Goal: Check status: Check status

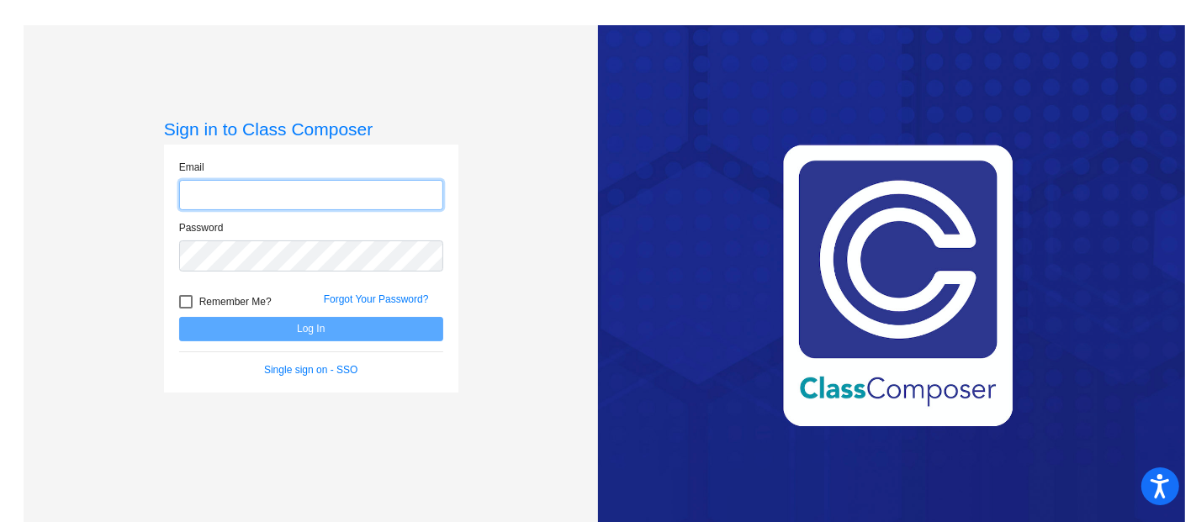
type input "[EMAIL_ADDRESS][DOMAIN_NAME]"
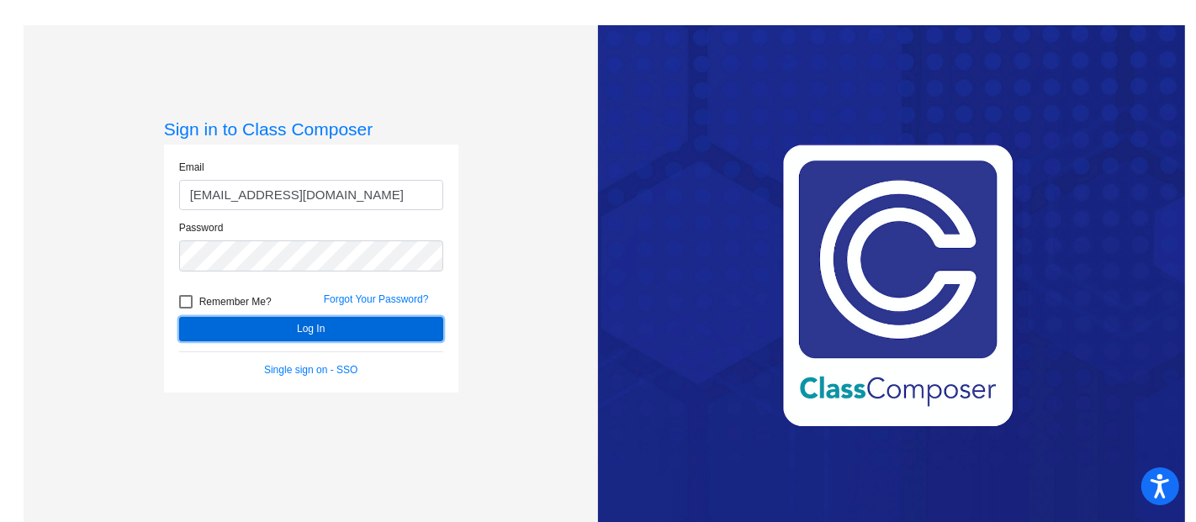
click at [292, 325] on button "Log In" at bounding box center [311, 329] width 264 height 24
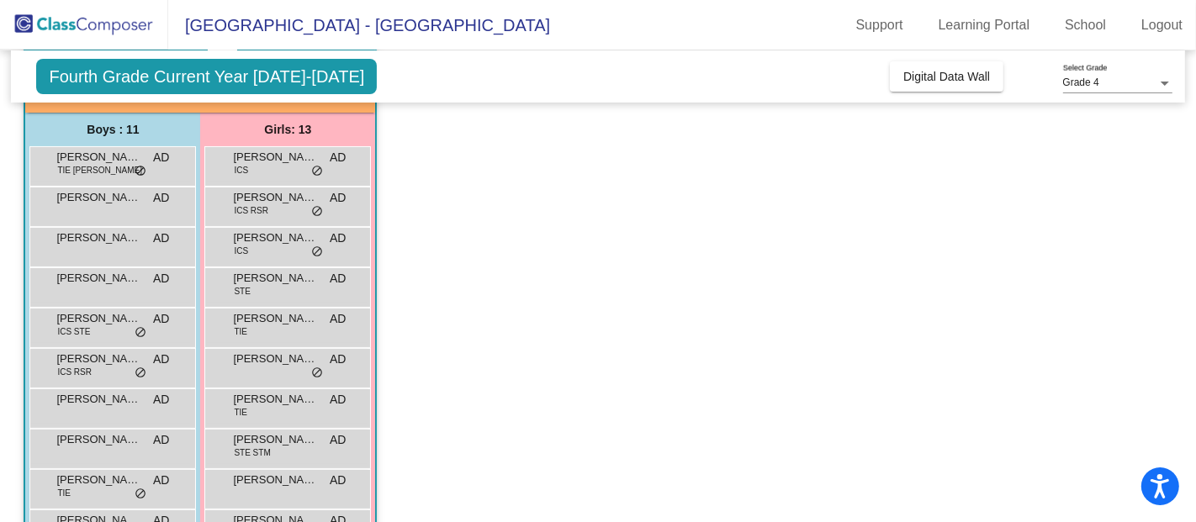
scroll to position [124, 0]
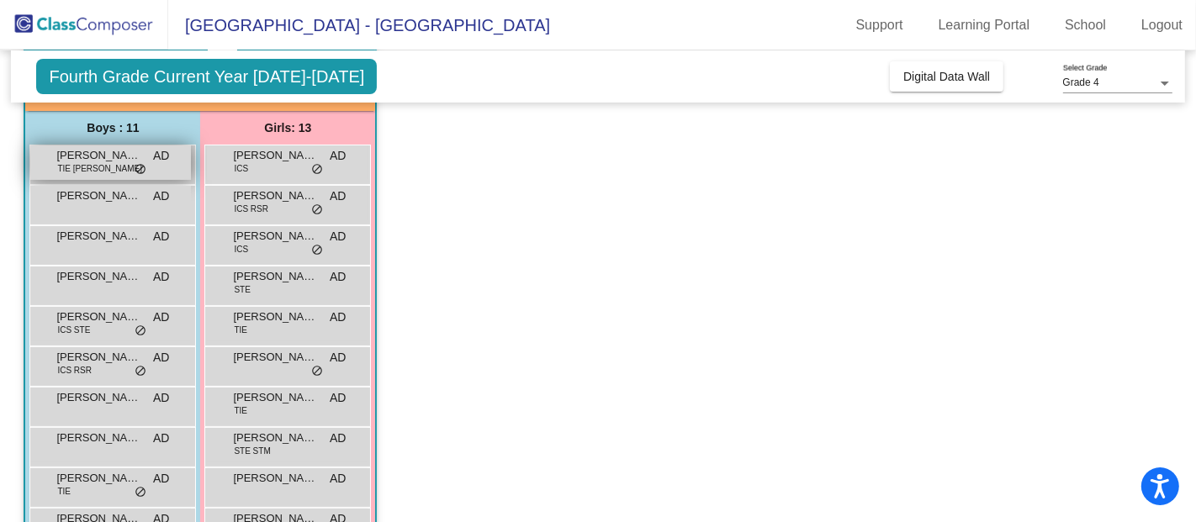
click at [95, 152] on span "[PERSON_NAME]" at bounding box center [98, 155] width 84 height 17
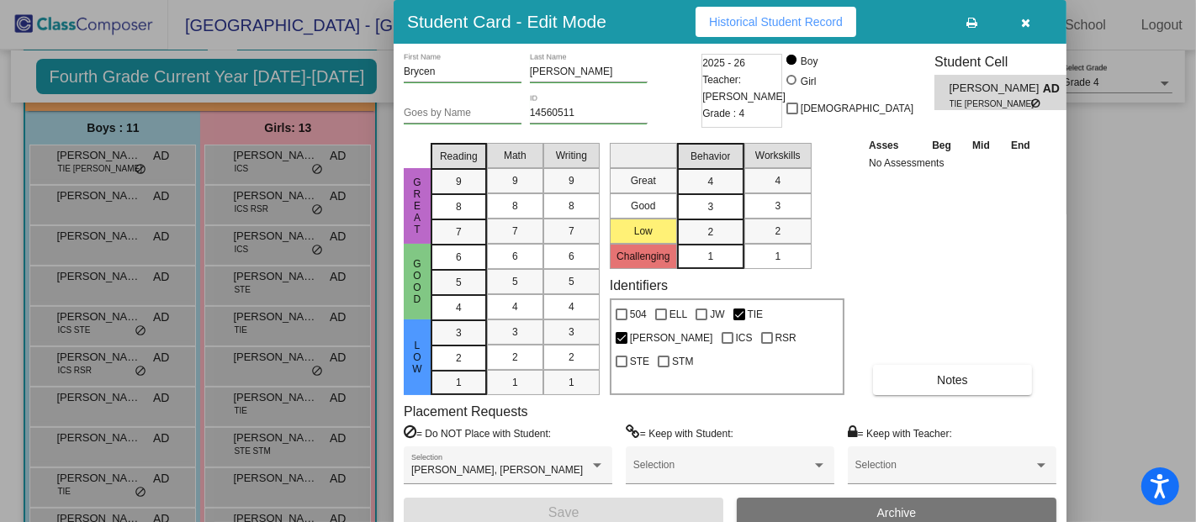
drag, startPoint x: 772, startPoint y: 217, endPoint x: 1145, endPoint y: 176, distance: 375.6
click at [1145, 176] on div at bounding box center [598, 261] width 1196 height 522
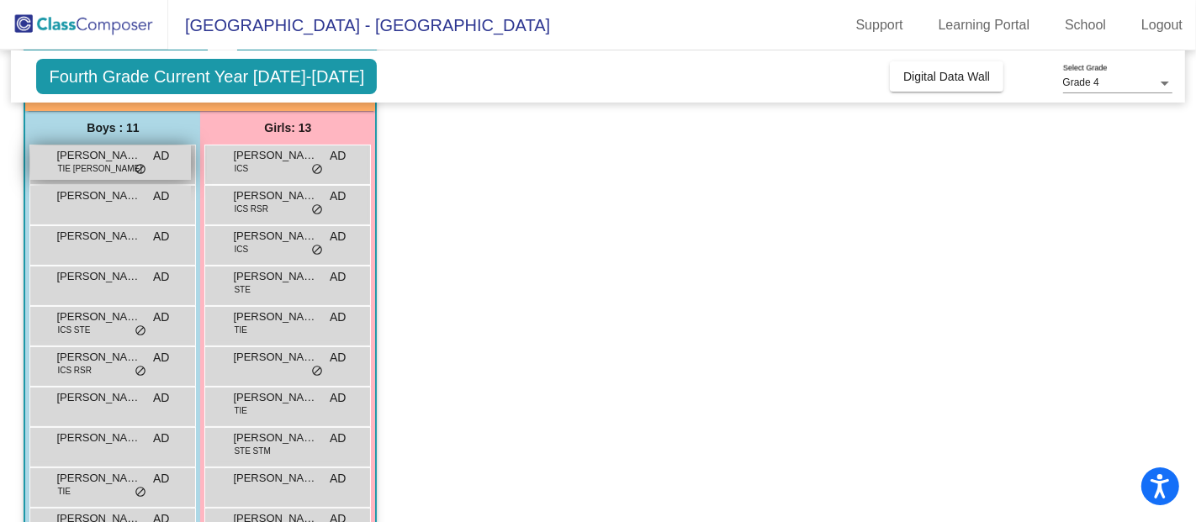
click at [93, 150] on span "[PERSON_NAME]" at bounding box center [98, 155] width 84 height 17
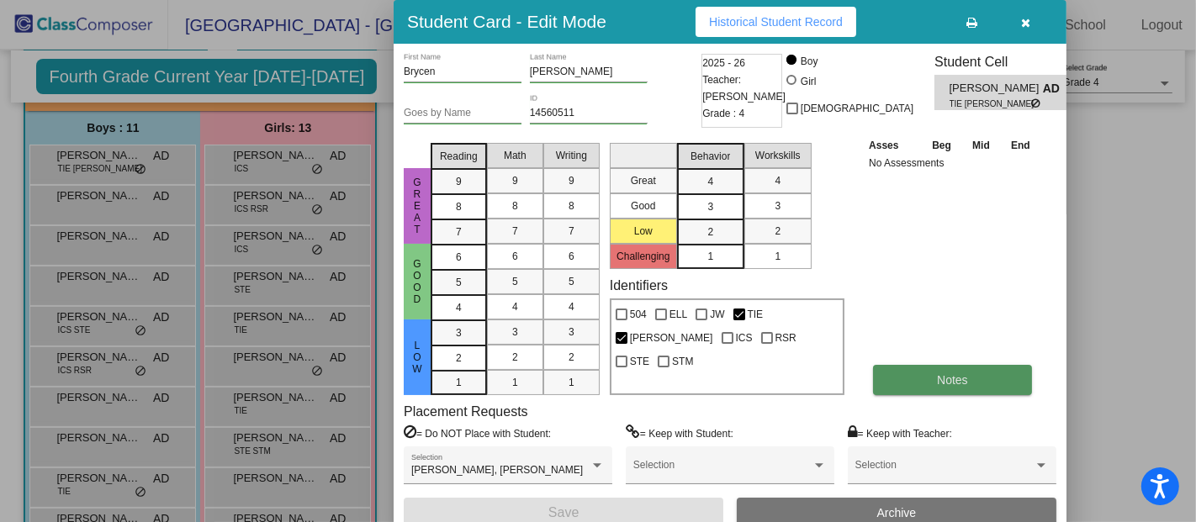
click at [994, 394] on button "Notes" at bounding box center [952, 380] width 159 height 30
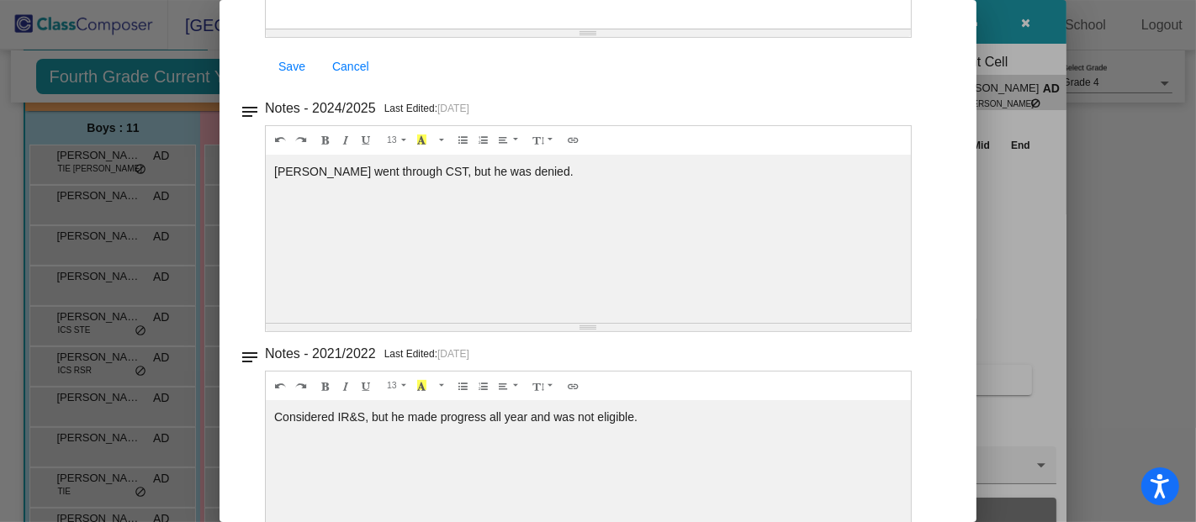
scroll to position [324, 0]
click at [364, 74] on link "Cancel" at bounding box center [351, 65] width 64 height 30
click at [351, 65] on span "Cancel" at bounding box center [350, 65] width 37 height 13
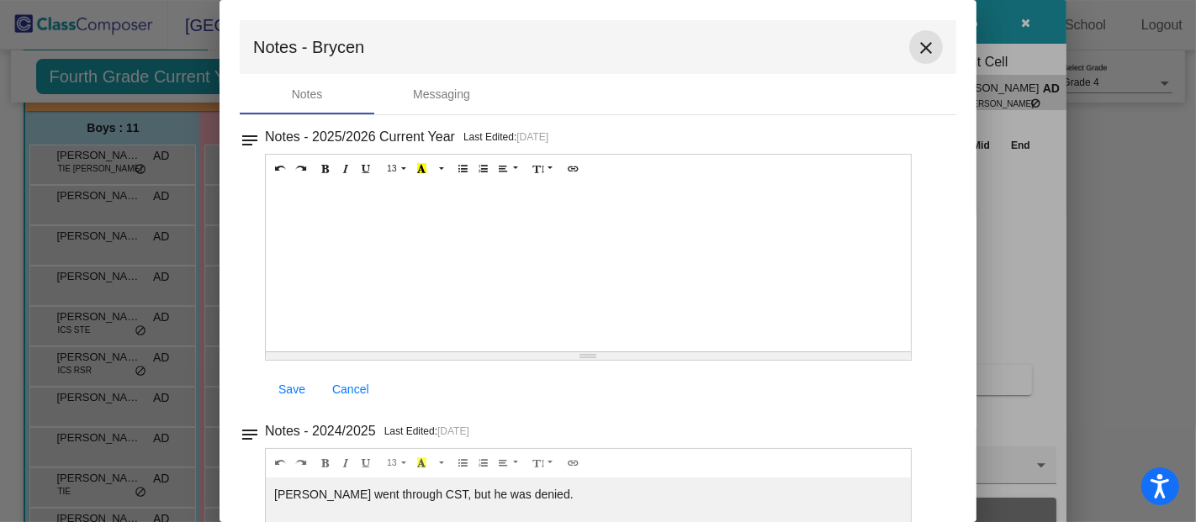
click at [926, 37] on button "close" at bounding box center [926, 47] width 34 height 34
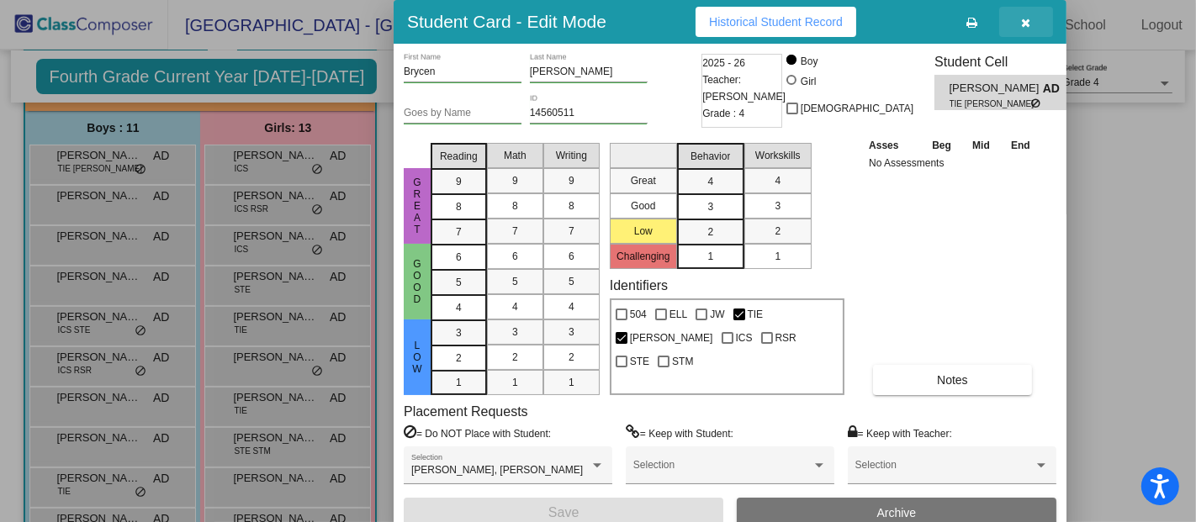
click at [1018, 24] on button "button" at bounding box center [1026, 22] width 54 height 30
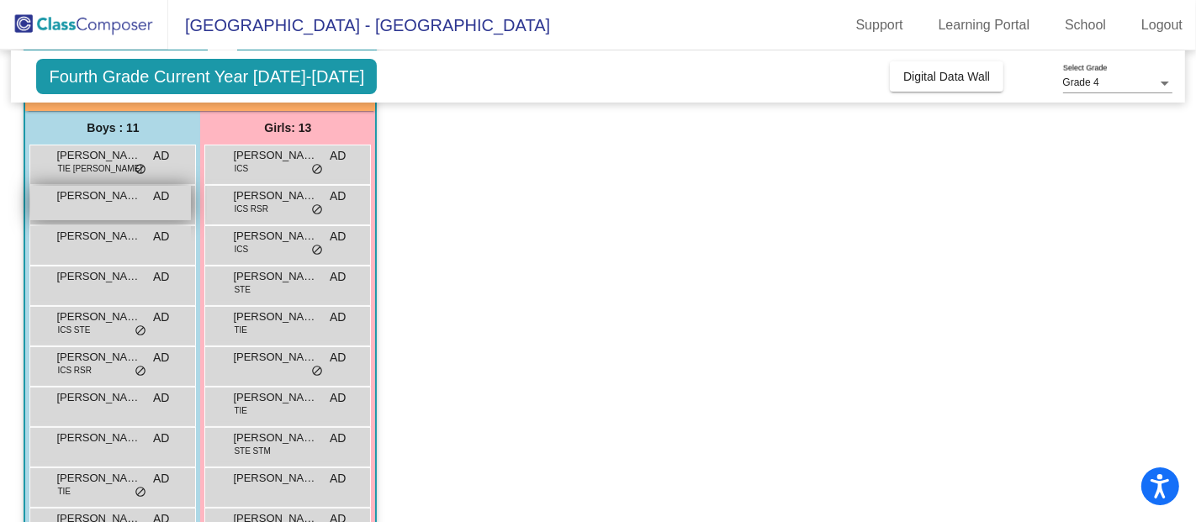
click at [96, 204] on div "[PERSON_NAME] AD lock do_not_disturb_alt" at bounding box center [110, 203] width 161 height 34
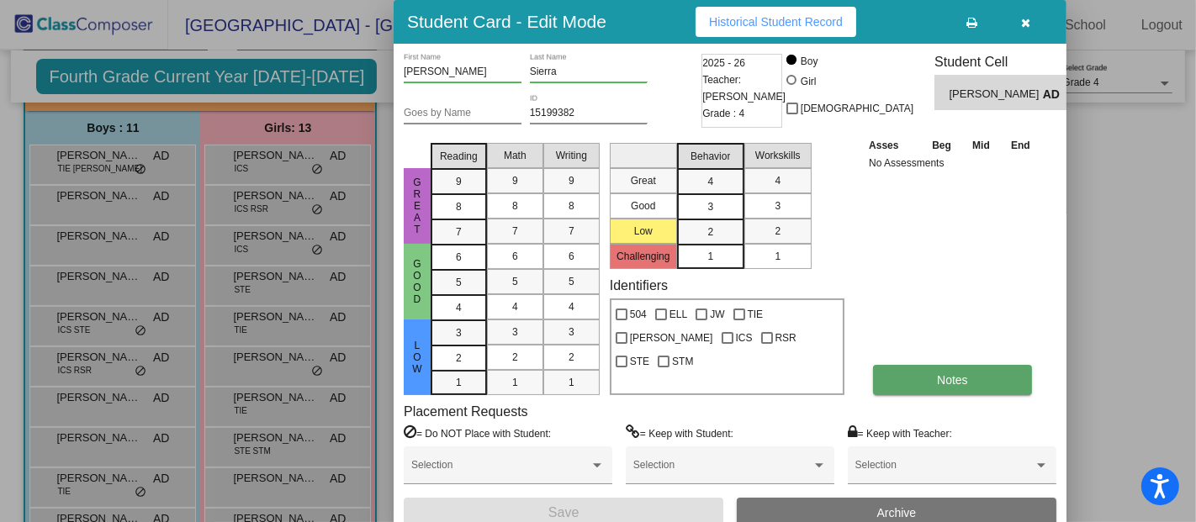
click at [944, 379] on span "Notes" at bounding box center [952, 379] width 31 height 13
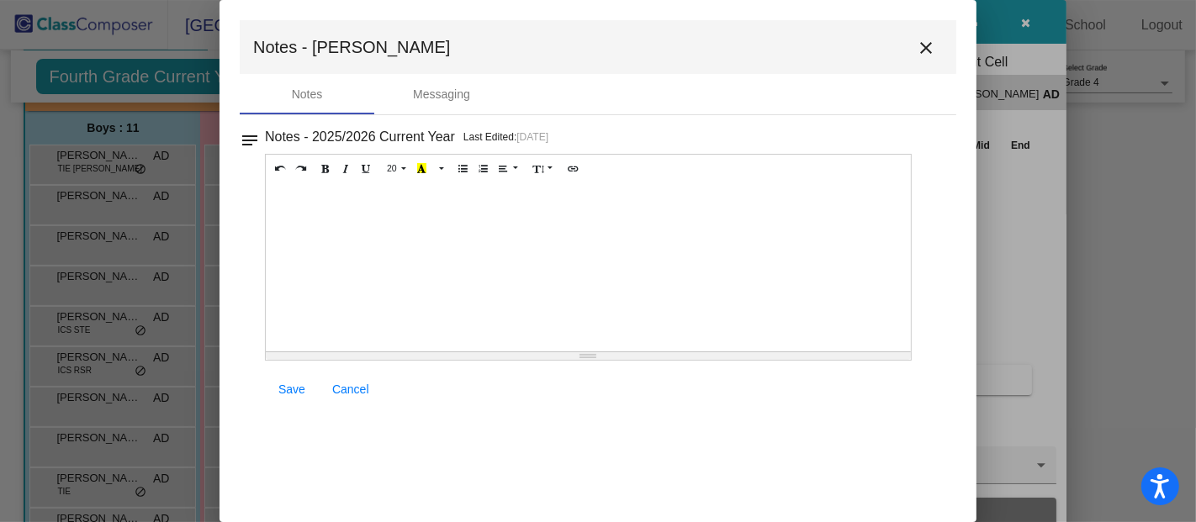
click at [918, 47] on mat-icon "close" at bounding box center [926, 48] width 20 height 20
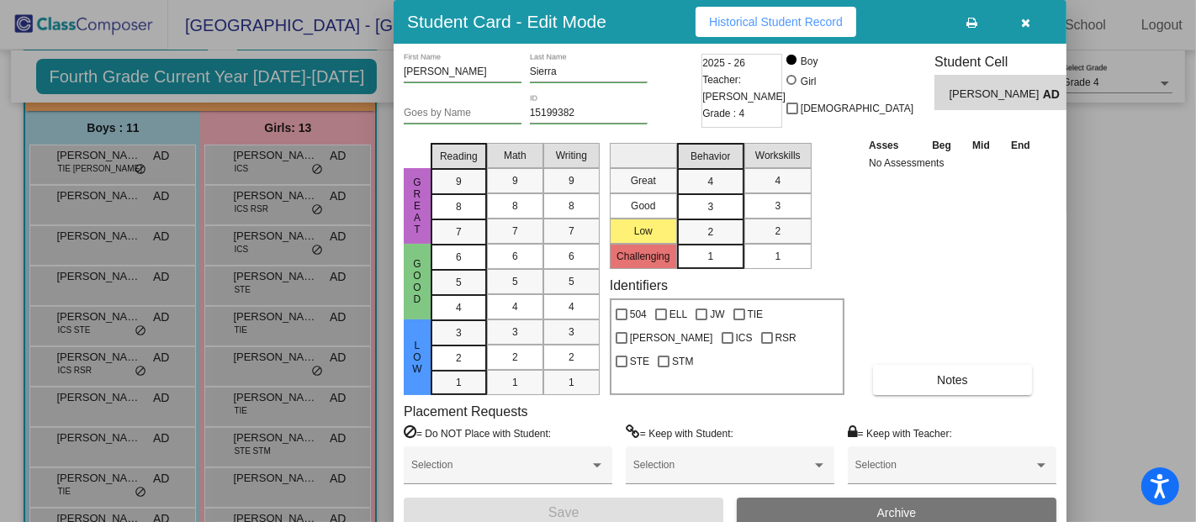
click at [98, 247] on div at bounding box center [598, 261] width 1196 height 522
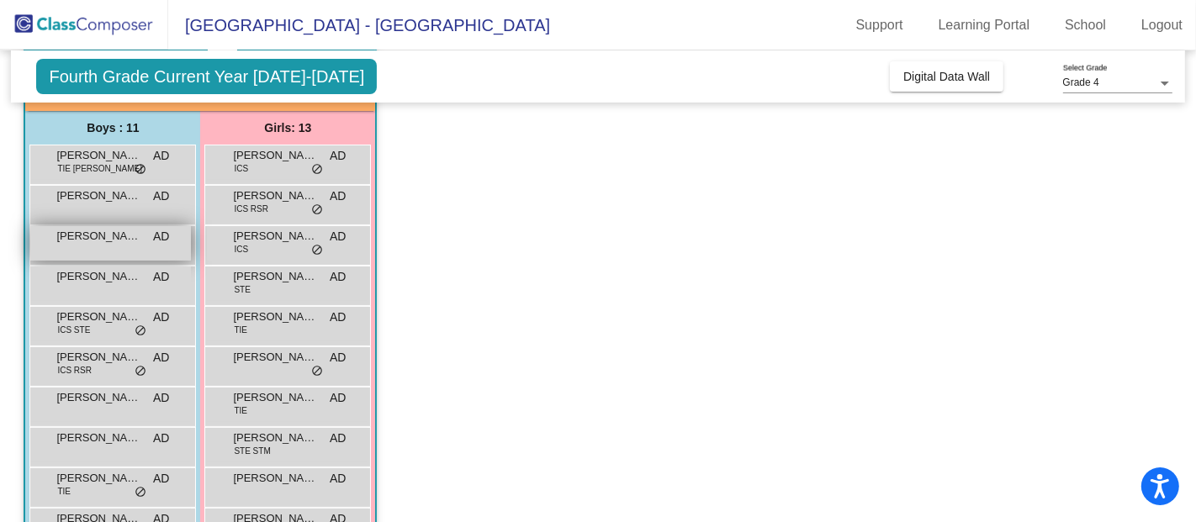
click at [98, 234] on span "[PERSON_NAME]" at bounding box center [98, 236] width 84 height 17
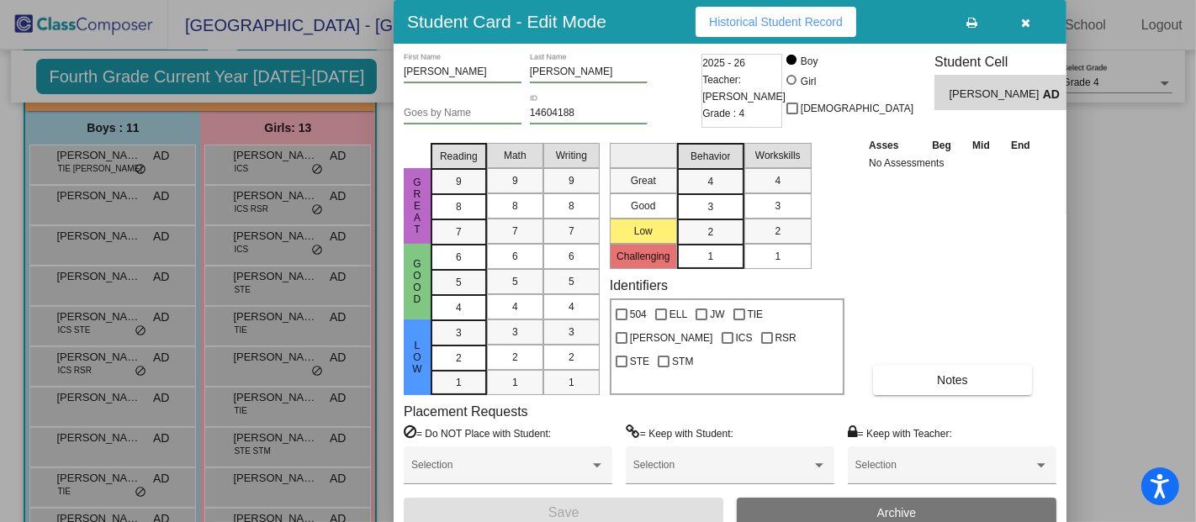
drag, startPoint x: 91, startPoint y: 151, endPoint x: 60, endPoint y: 151, distance: 31.1
drag, startPoint x: 60, startPoint y: 151, endPoint x: 1034, endPoint y: 15, distance: 983.2
click at [1034, 15] on button "button" at bounding box center [1026, 22] width 54 height 30
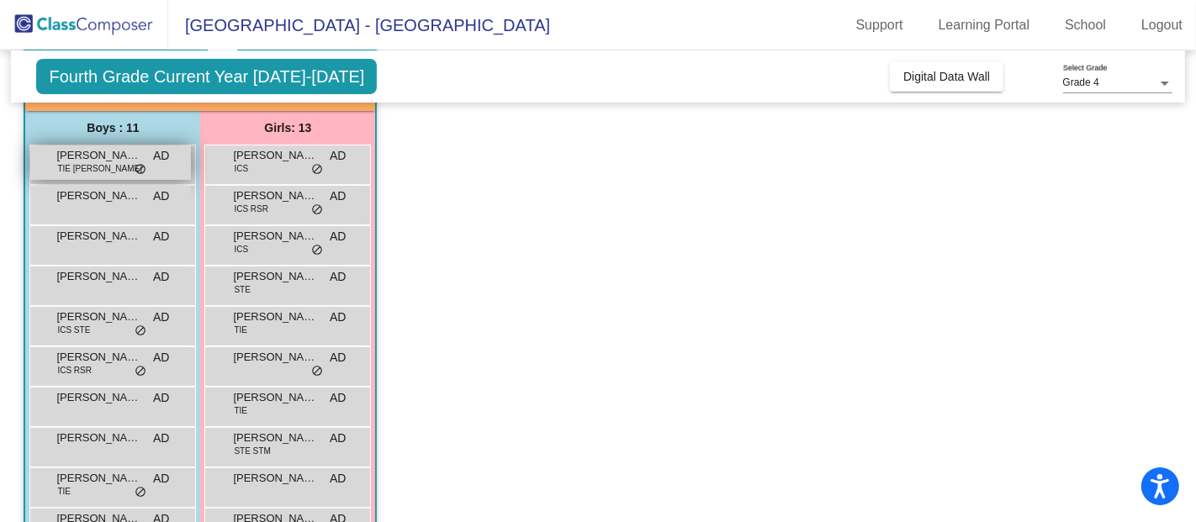
click at [141, 152] on div "[PERSON_NAME] TIE [PERSON_NAME] AD lock do_not_disturb_alt" at bounding box center [110, 162] width 161 height 34
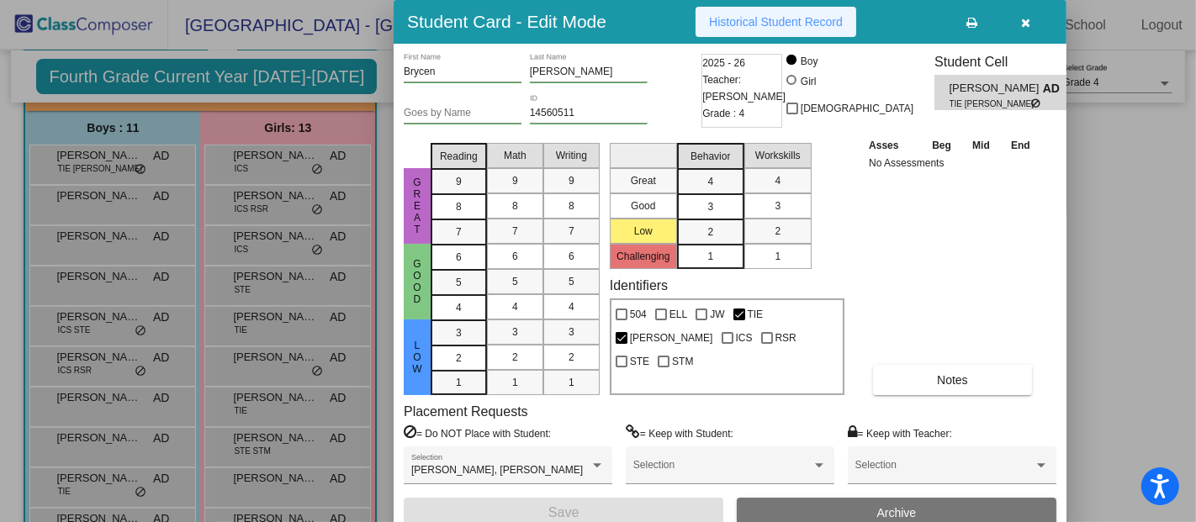
click at [771, 13] on button "Historical Student Record" at bounding box center [775, 22] width 161 height 30
click at [799, 18] on span "Historical Student Record" at bounding box center [776, 21] width 134 height 13
click at [1028, 12] on button "button" at bounding box center [1026, 22] width 54 height 30
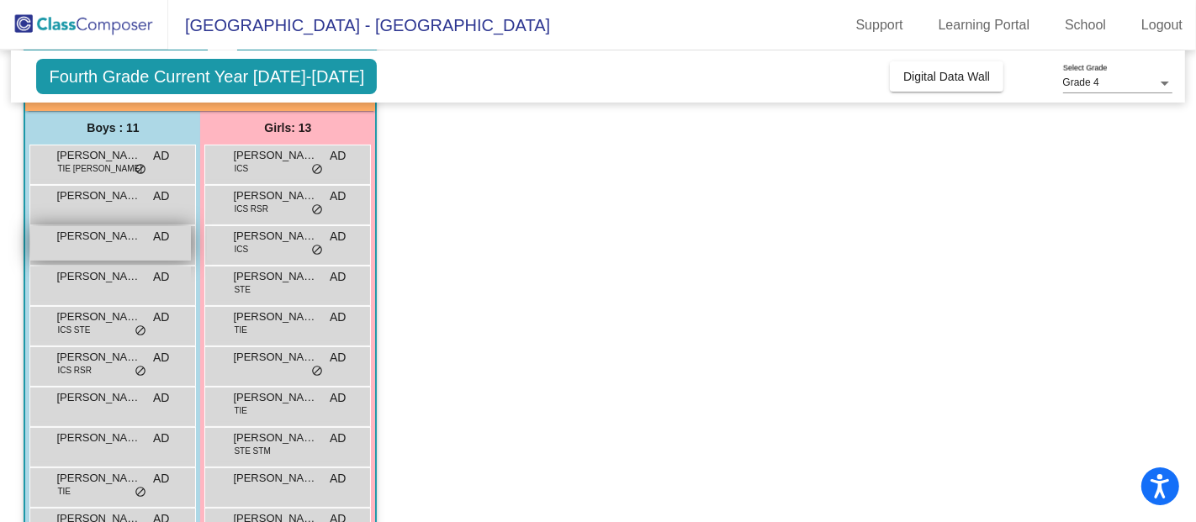
click at [118, 247] on div "[PERSON_NAME] AD lock do_not_disturb_alt" at bounding box center [110, 243] width 161 height 34
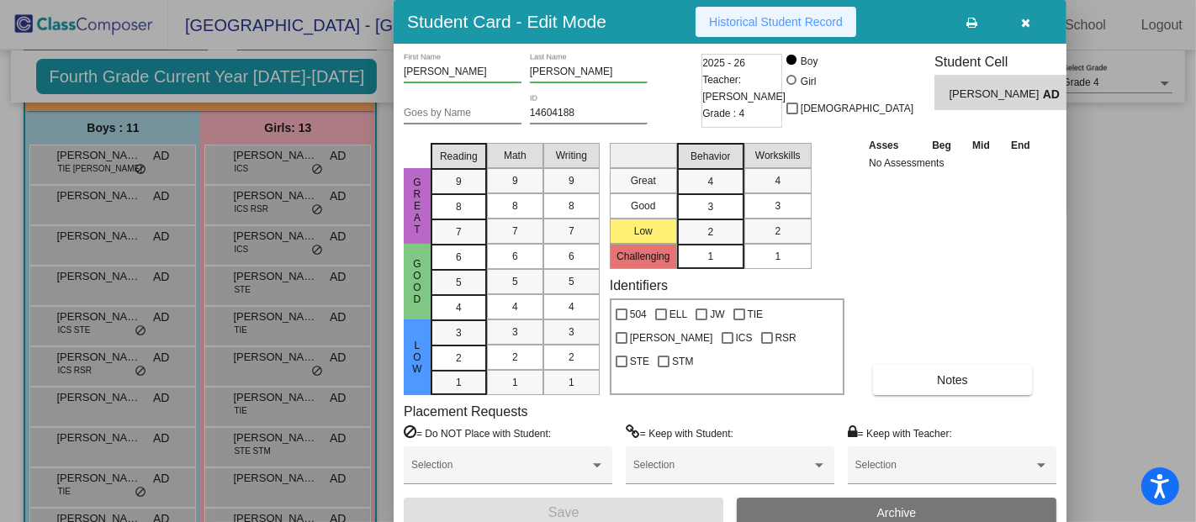
click at [761, 17] on span "Historical Student Record" at bounding box center [776, 21] width 134 height 13
click at [1033, 15] on button "button" at bounding box center [1026, 22] width 54 height 30
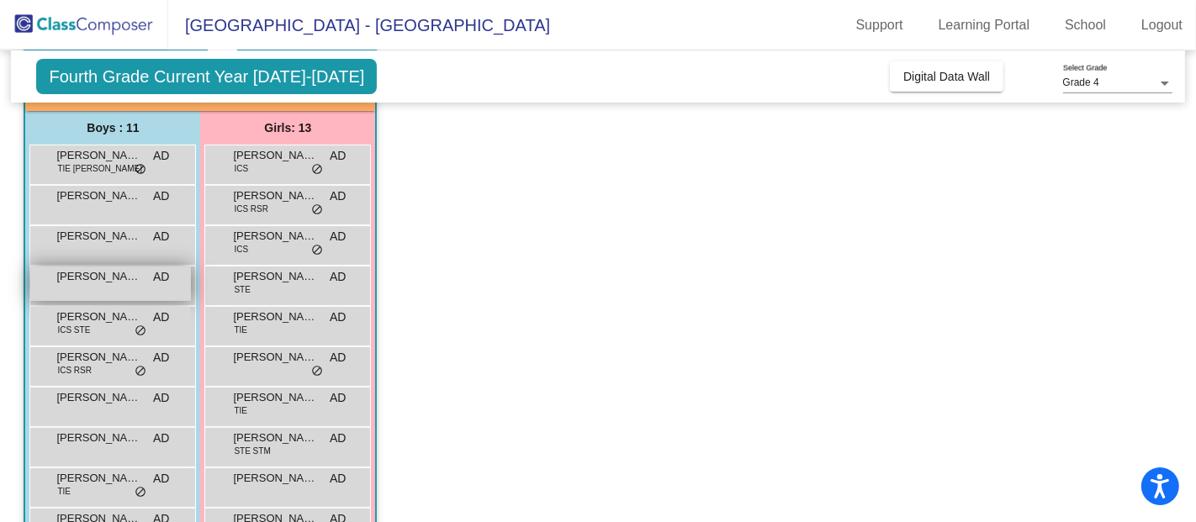
click at [98, 273] on span "[PERSON_NAME]" at bounding box center [98, 276] width 84 height 17
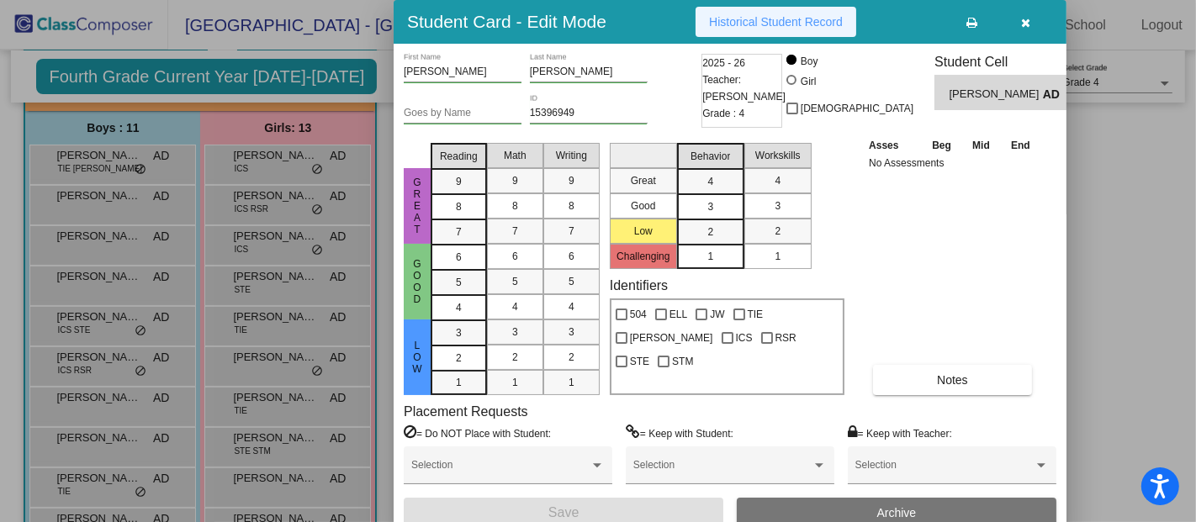
click at [804, 23] on span "Historical Student Record" at bounding box center [776, 21] width 134 height 13
click at [1026, 21] on icon "button" at bounding box center [1026, 23] width 9 height 12
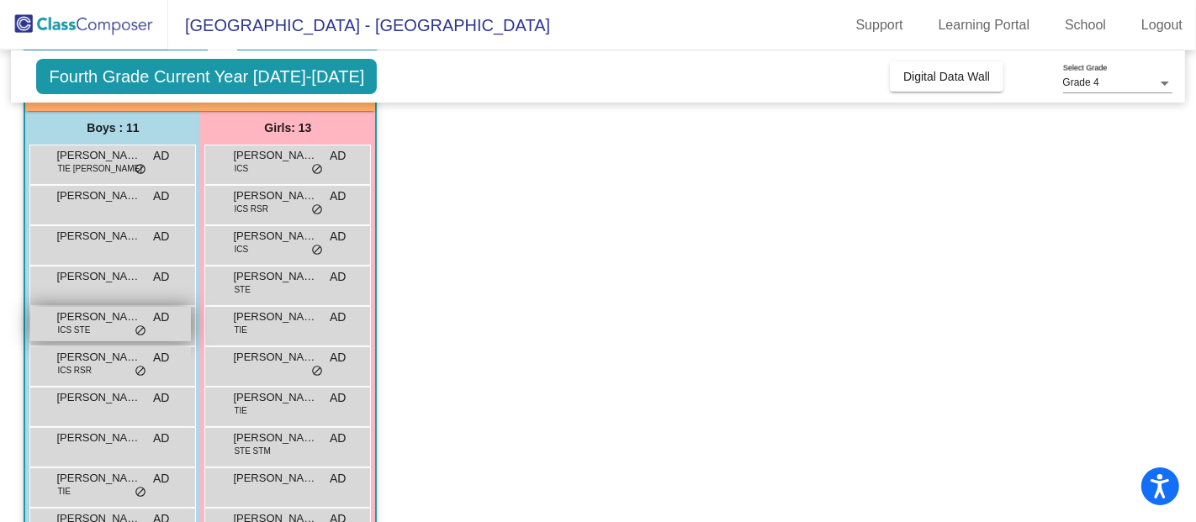
click at [92, 315] on span "[PERSON_NAME]" at bounding box center [98, 317] width 84 height 17
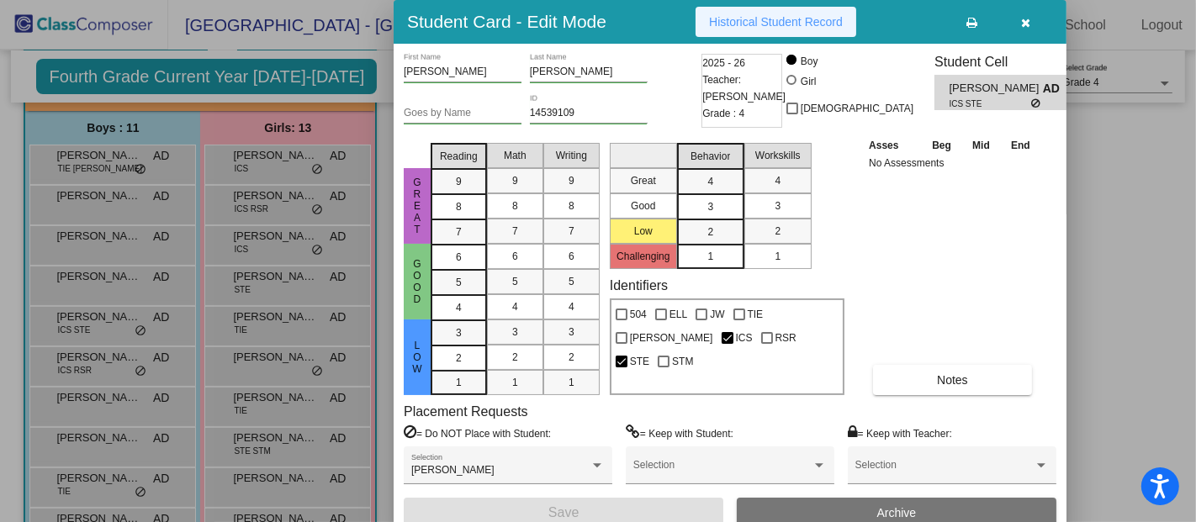
click at [826, 28] on button "Historical Student Record" at bounding box center [775, 22] width 161 height 30
click at [1023, 23] on icon "button" at bounding box center [1026, 23] width 9 height 12
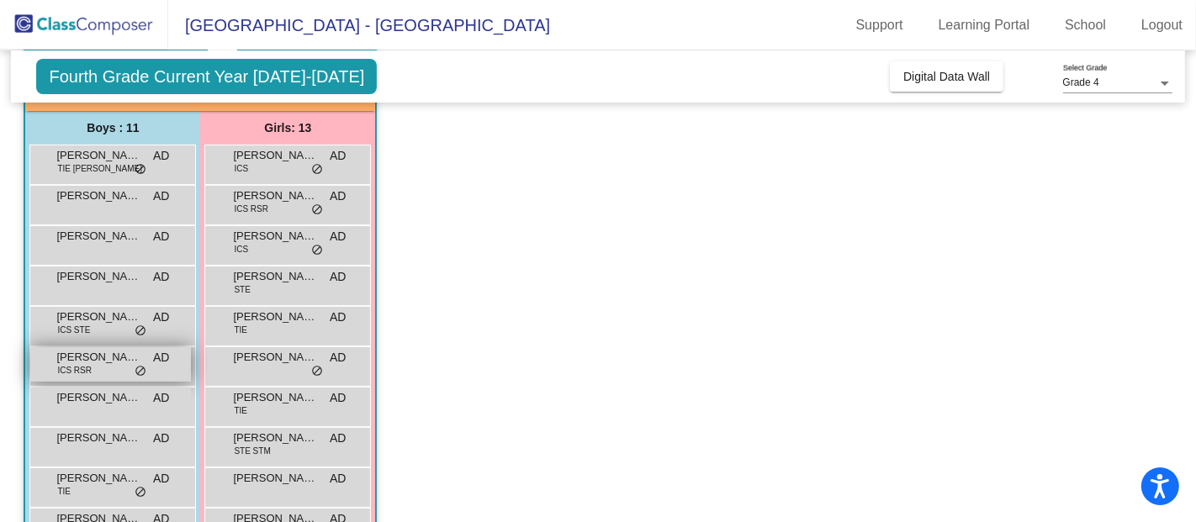
click at [94, 362] on span "[PERSON_NAME]" at bounding box center [98, 357] width 84 height 17
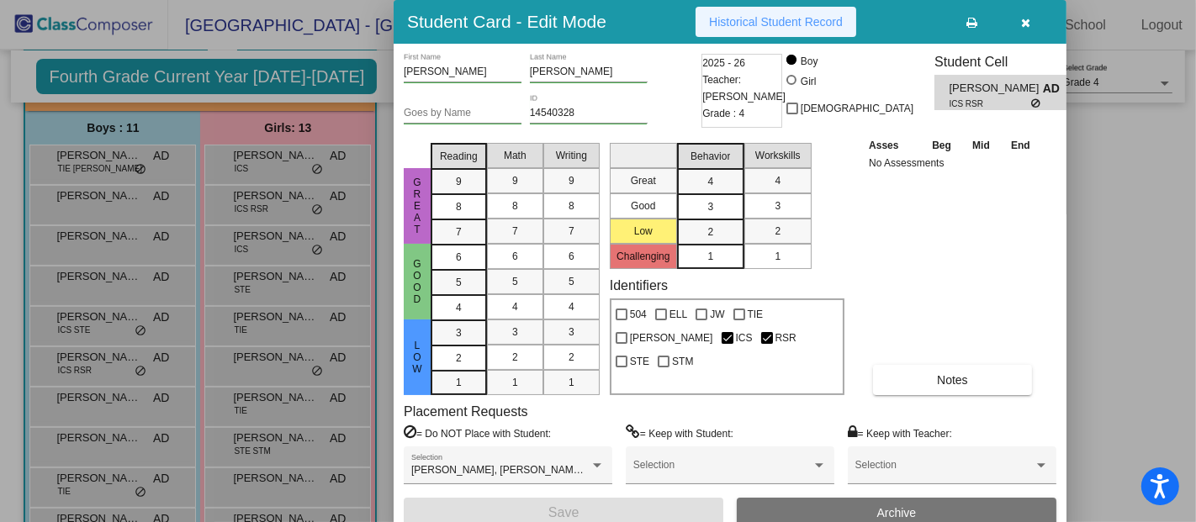
click at [795, 8] on button "Historical Student Record" at bounding box center [775, 22] width 161 height 30
click at [762, 13] on button "Historical Student Record" at bounding box center [775, 22] width 161 height 30
click at [1028, 20] on icon "button" at bounding box center [1026, 23] width 9 height 12
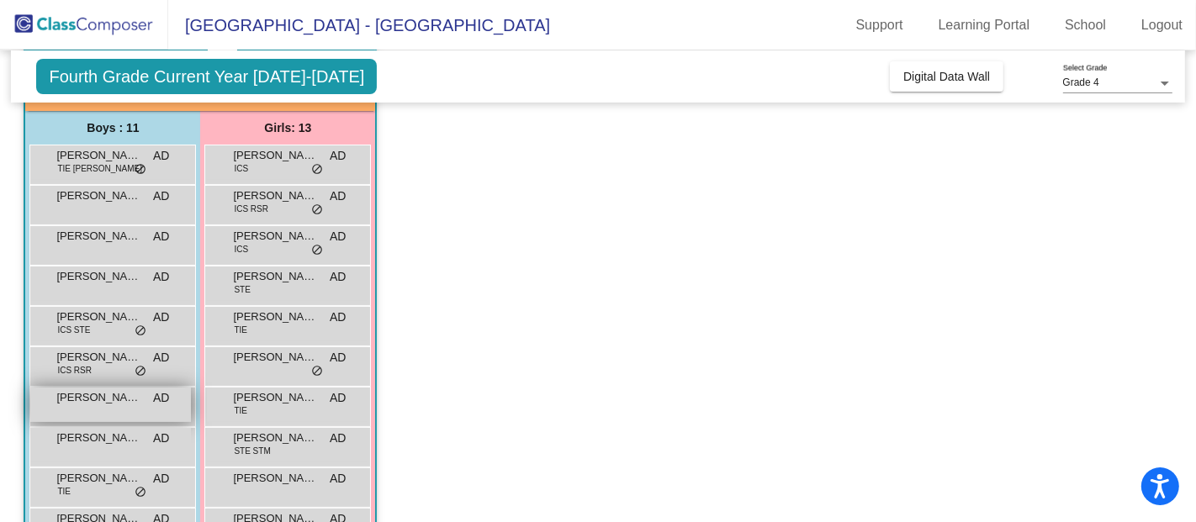
click at [119, 400] on span "[PERSON_NAME]" at bounding box center [98, 397] width 84 height 17
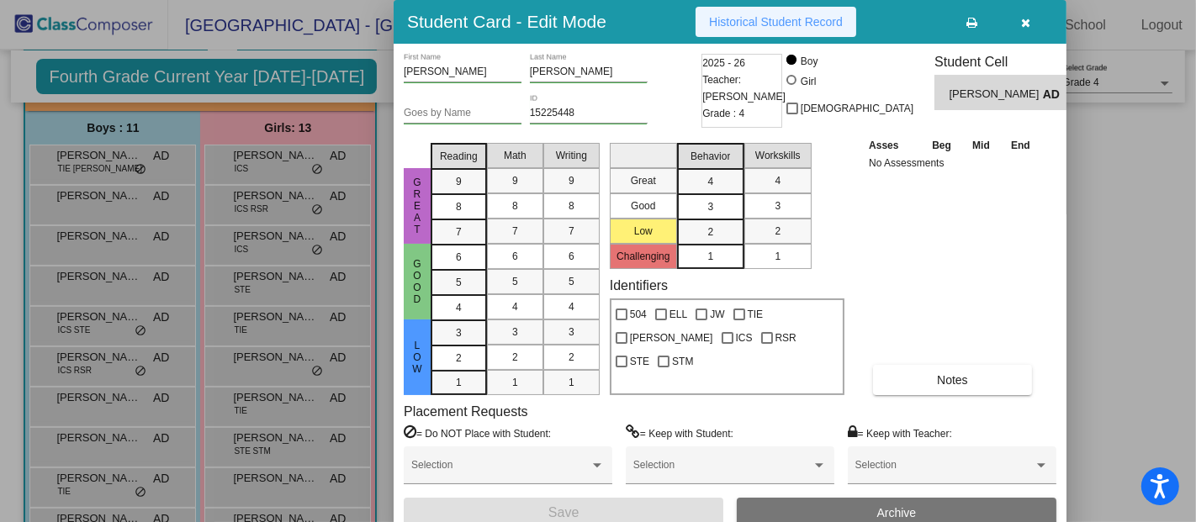
click at [754, 35] on button "Historical Student Record" at bounding box center [775, 22] width 161 height 30
click at [1019, 18] on button "button" at bounding box center [1026, 22] width 54 height 30
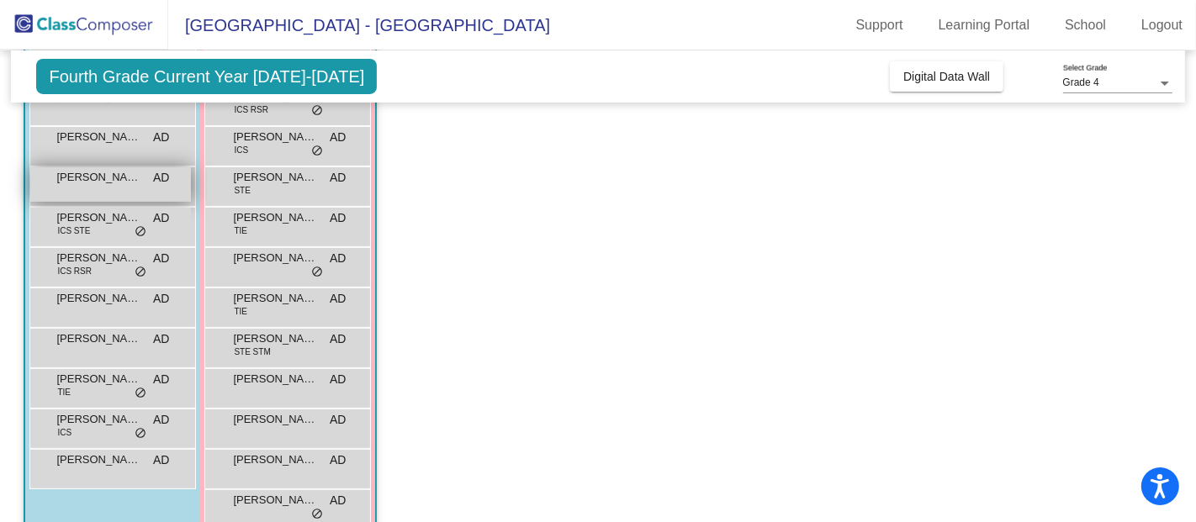
scroll to position [231, 0]
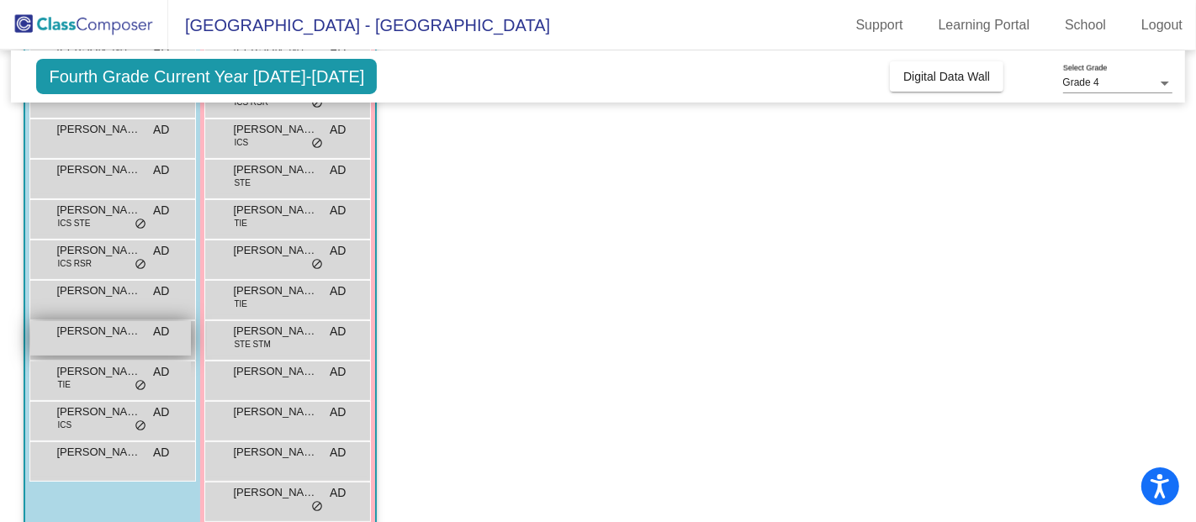
click at [119, 344] on div "[PERSON_NAME] AD lock do_not_disturb_alt" at bounding box center [110, 338] width 161 height 34
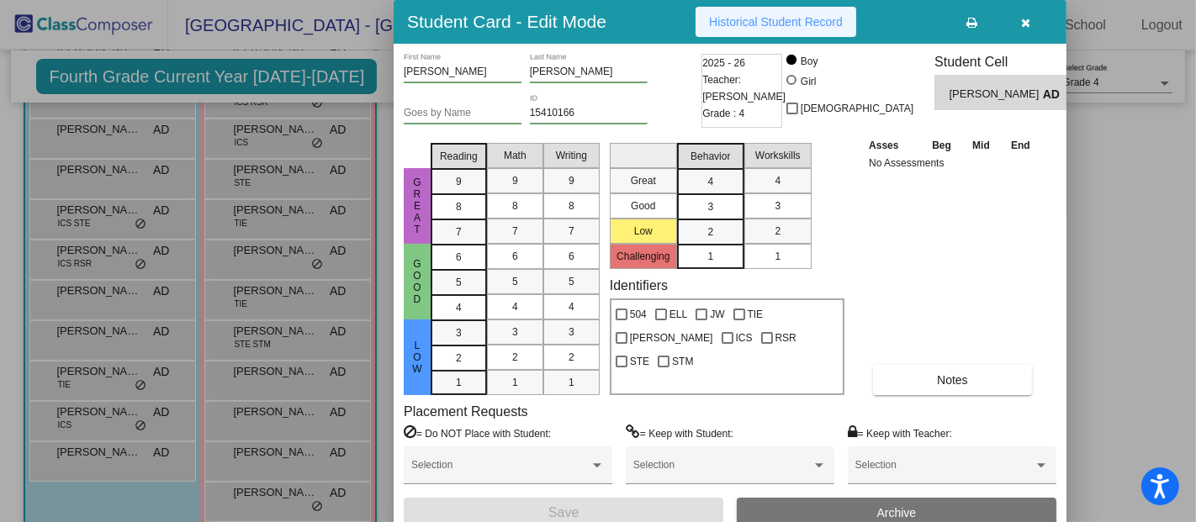
click at [749, 16] on span "Historical Student Record" at bounding box center [776, 21] width 134 height 13
click at [1021, 13] on button "button" at bounding box center [1026, 22] width 54 height 30
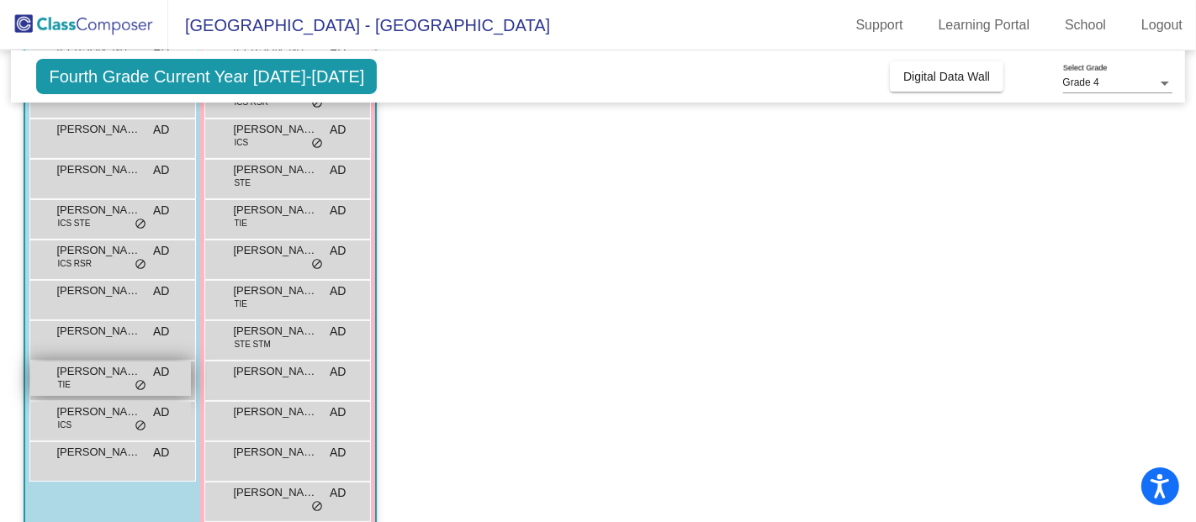
click at [122, 372] on span "[PERSON_NAME] [PERSON_NAME]" at bounding box center [98, 371] width 84 height 17
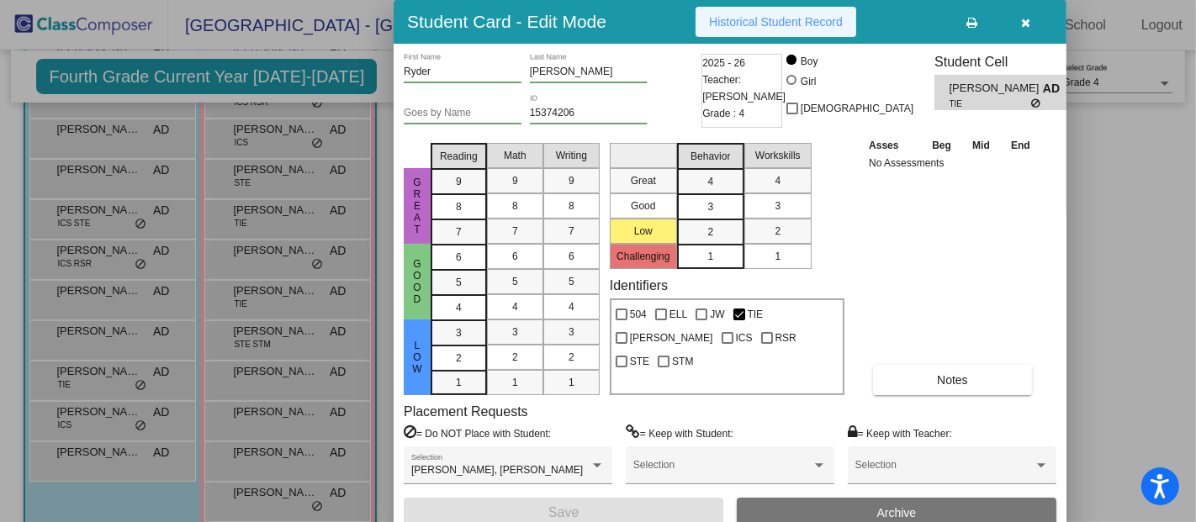
drag, startPoint x: 769, startPoint y: 8, endPoint x: 752, endPoint y: 27, distance: 25.6
click at [752, 27] on span "Historical Student Record" at bounding box center [776, 21] width 134 height 13
click at [1029, 17] on icon "button" at bounding box center [1026, 23] width 9 height 12
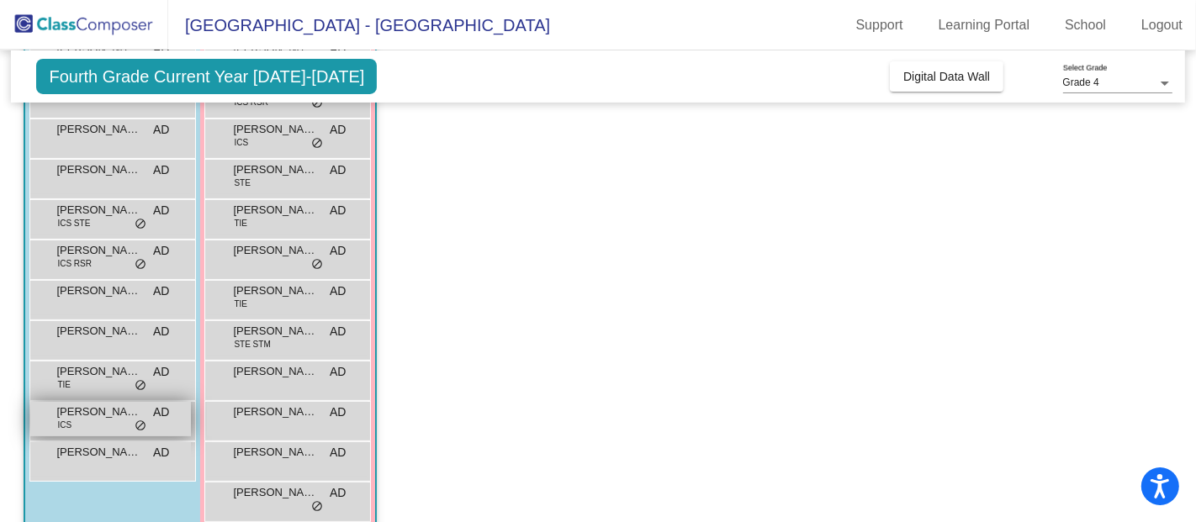
click at [73, 426] on div "[PERSON_NAME] ICS AD lock do_not_disturb_alt" at bounding box center [110, 419] width 161 height 34
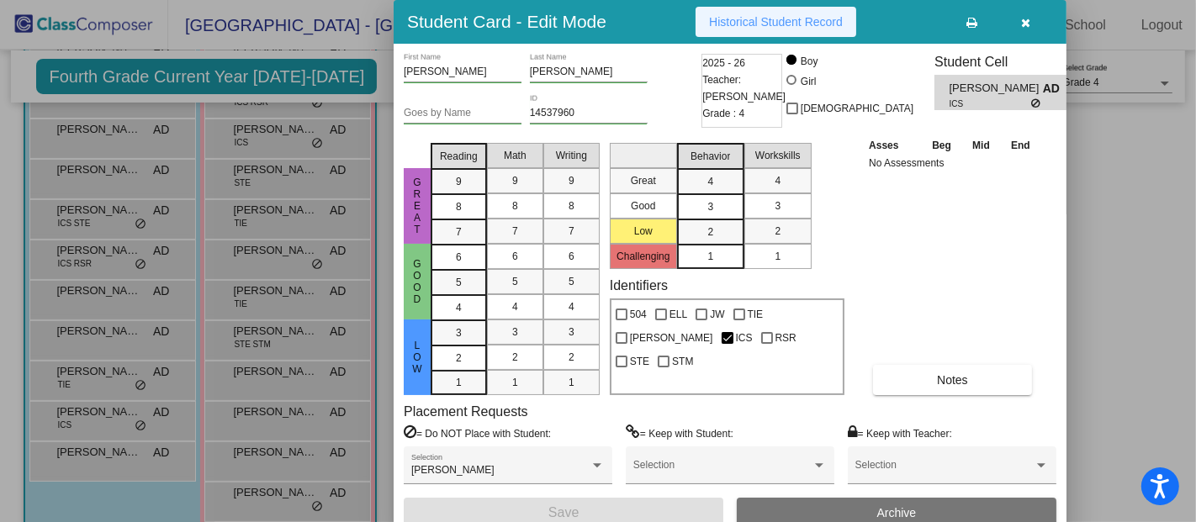
click at [787, 24] on span "Historical Student Record" at bounding box center [776, 21] width 134 height 13
click at [1030, 22] on icon "button" at bounding box center [1026, 23] width 9 height 12
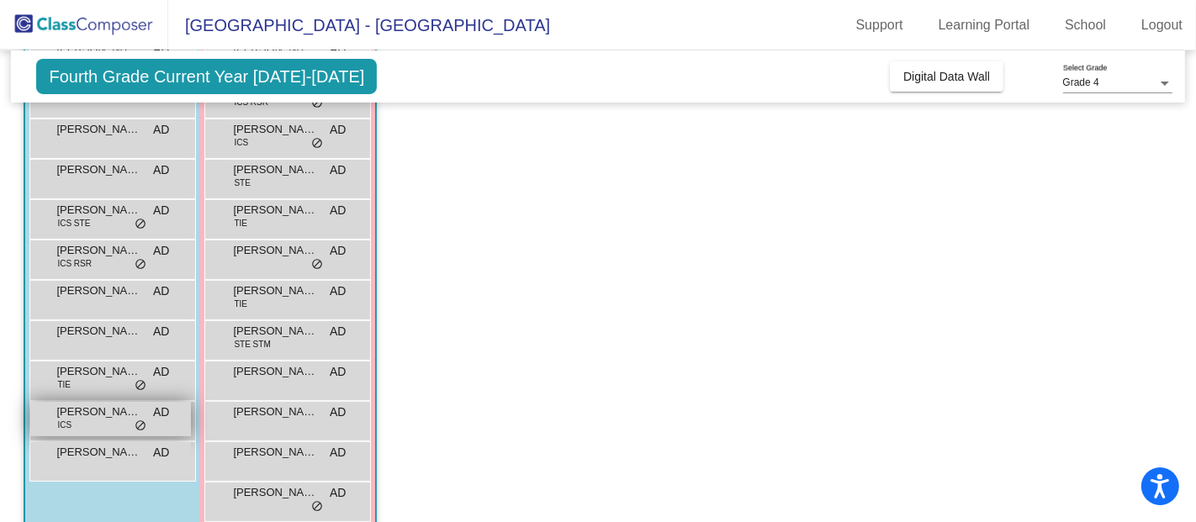
click at [106, 419] on div "[PERSON_NAME] ICS AD lock do_not_disturb_alt" at bounding box center [110, 419] width 161 height 34
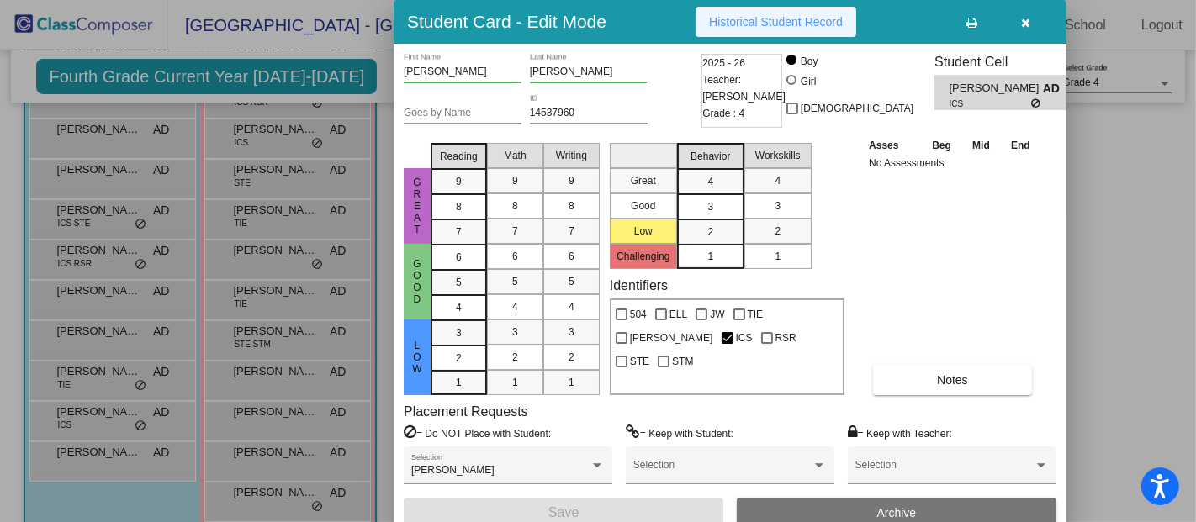
click at [766, 25] on span "Historical Student Record" at bounding box center [776, 21] width 134 height 13
click at [1028, 20] on icon "button" at bounding box center [1026, 23] width 9 height 12
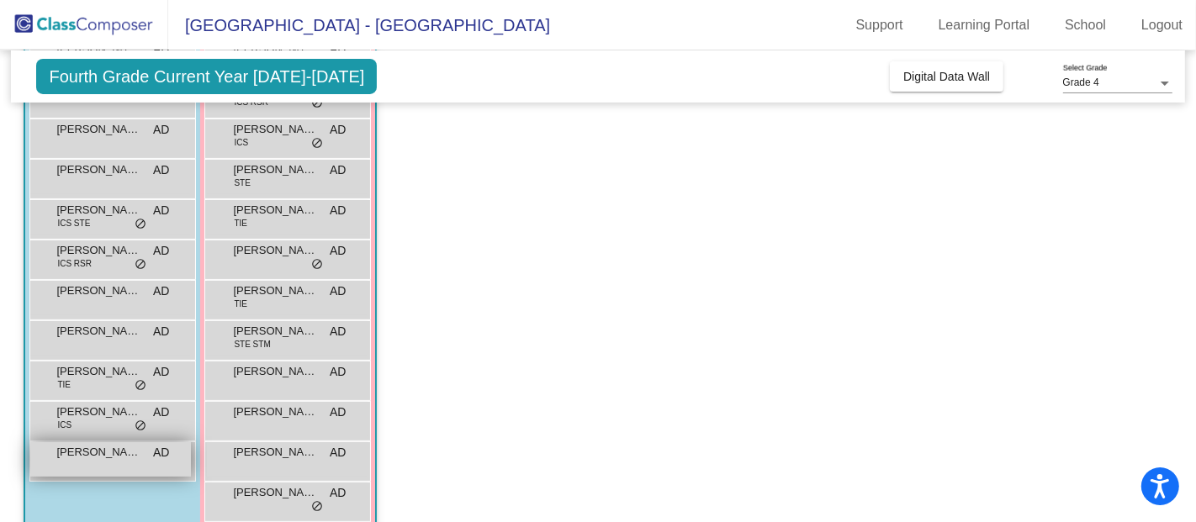
click at [130, 457] on span "[PERSON_NAME]" at bounding box center [98, 452] width 84 height 17
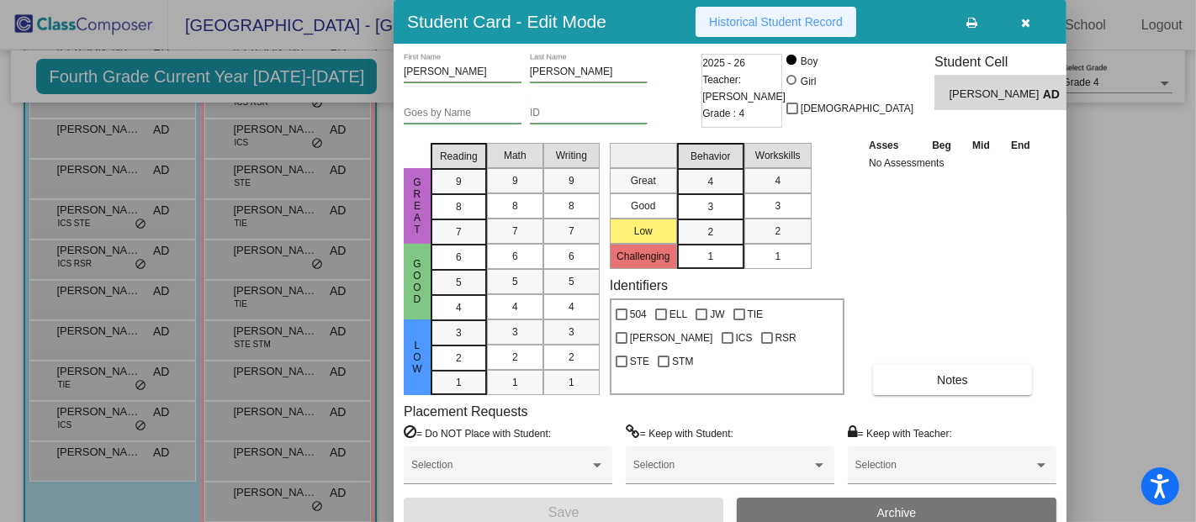
click at [738, 15] on span "Historical Student Record" at bounding box center [776, 21] width 134 height 13
click at [1026, 18] on icon "button" at bounding box center [1026, 23] width 9 height 12
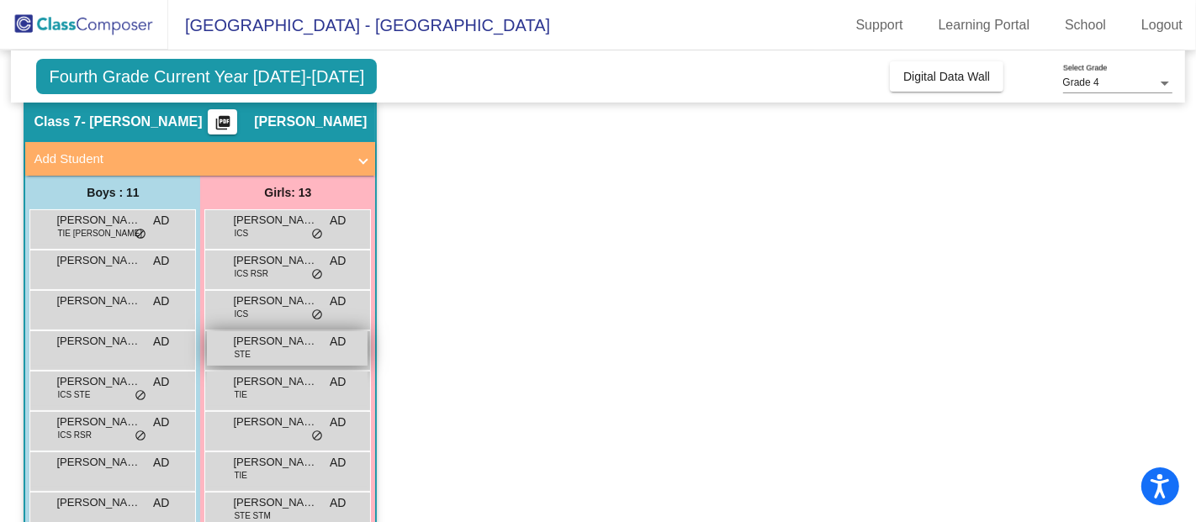
scroll to position [0, 0]
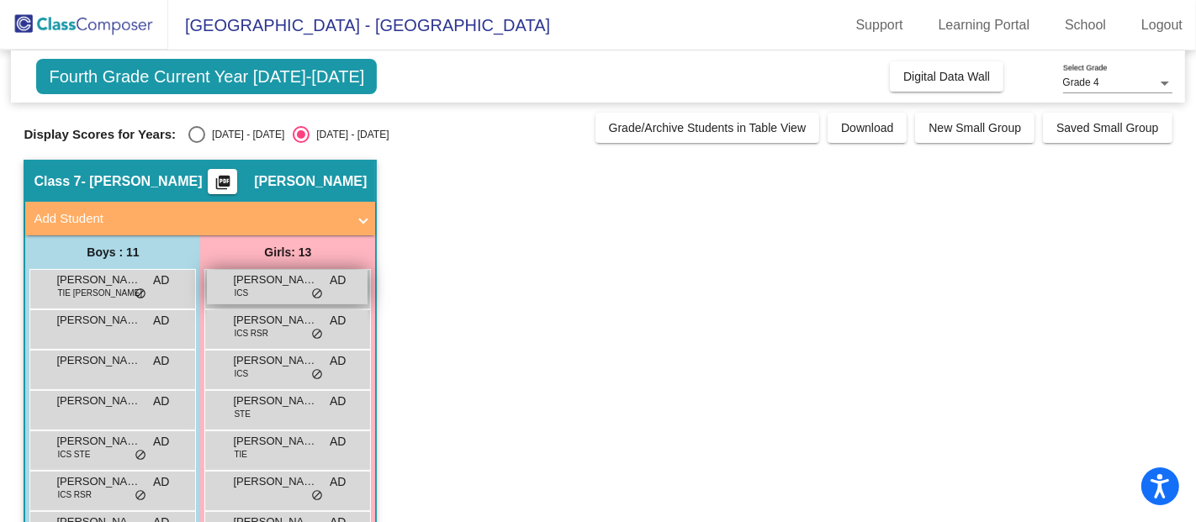
click at [263, 274] on span "[PERSON_NAME]" at bounding box center [275, 280] width 84 height 17
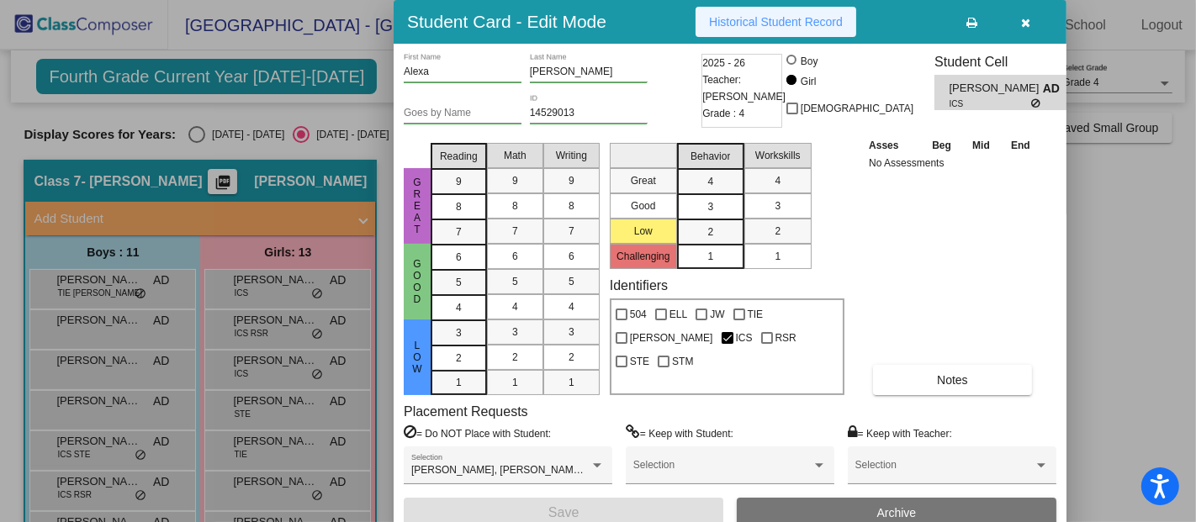
click at [757, 24] on span "Historical Student Record" at bounding box center [776, 21] width 134 height 13
click at [1028, 24] on icon "button" at bounding box center [1026, 23] width 9 height 12
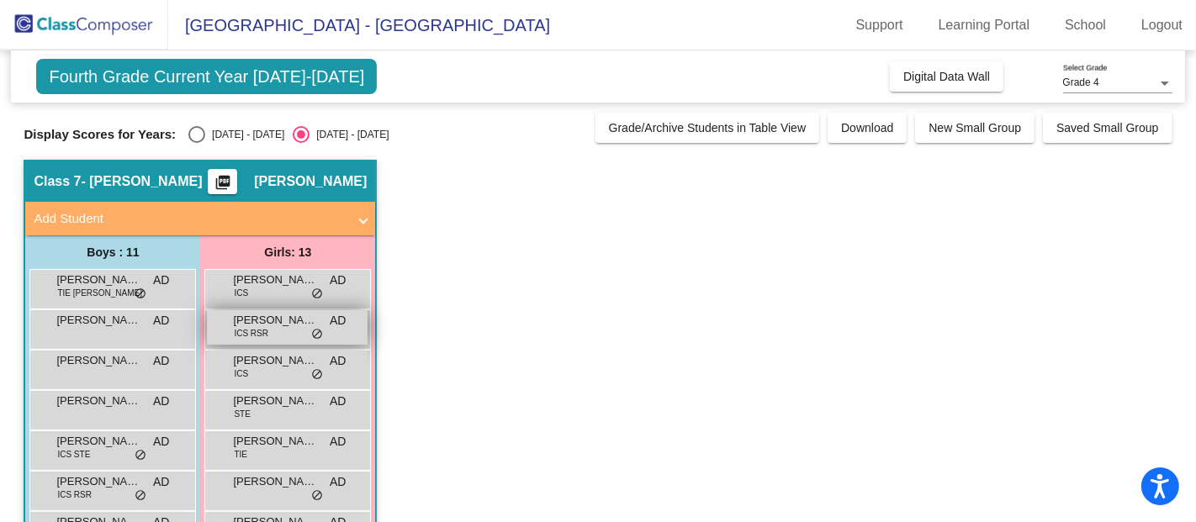
click at [262, 325] on span "[PERSON_NAME]" at bounding box center [275, 320] width 84 height 17
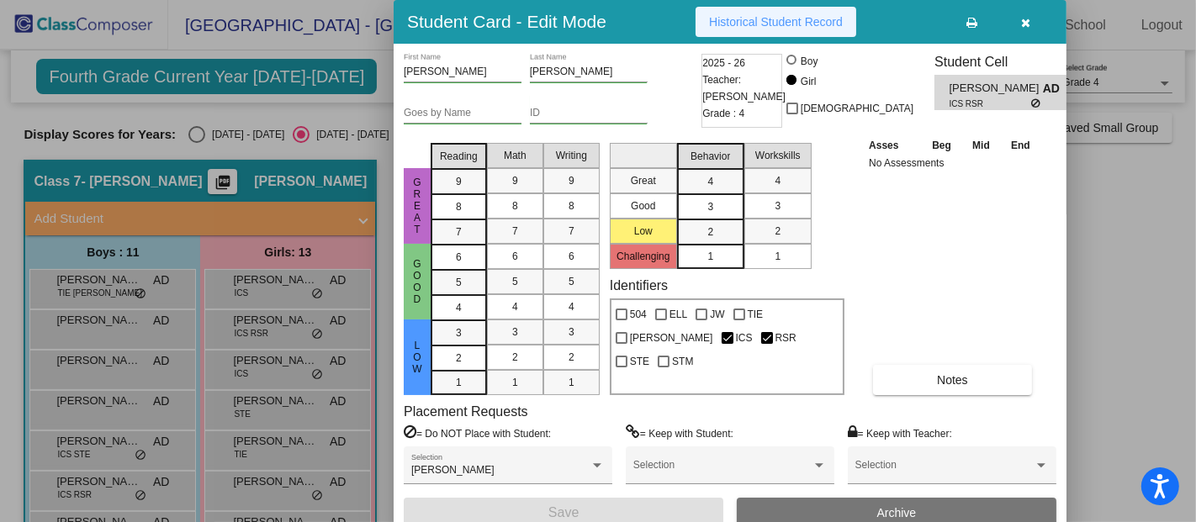
click at [738, 17] on span "Historical Student Record" at bounding box center [776, 21] width 134 height 13
click at [1030, 18] on icon "button" at bounding box center [1026, 23] width 9 height 12
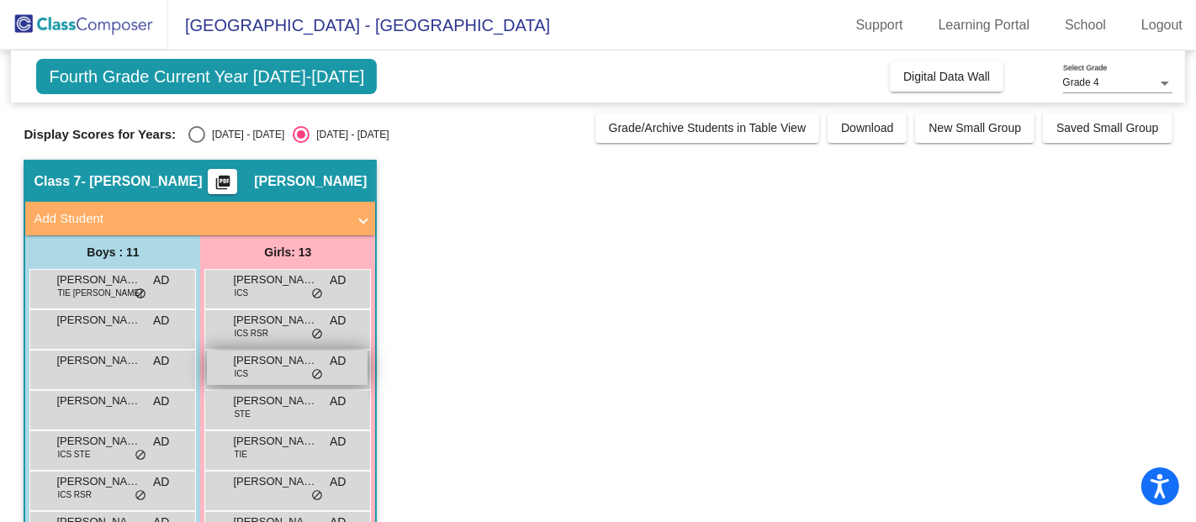
click at [247, 376] on span "ICS" at bounding box center [241, 373] width 14 height 13
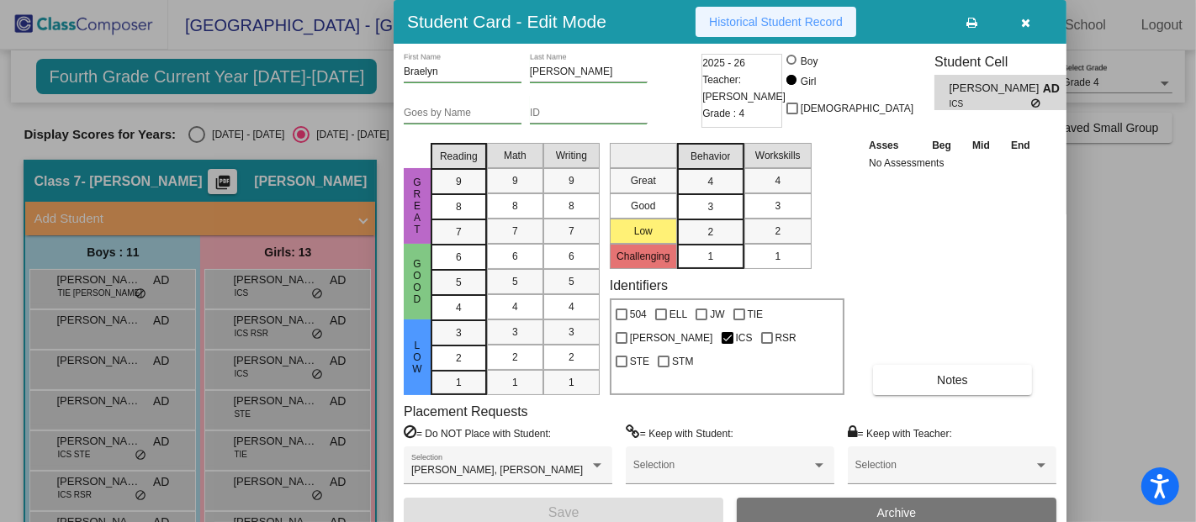
click at [775, 18] on span "Historical Student Record" at bounding box center [776, 21] width 134 height 13
click at [1033, 20] on button "button" at bounding box center [1026, 22] width 54 height 30
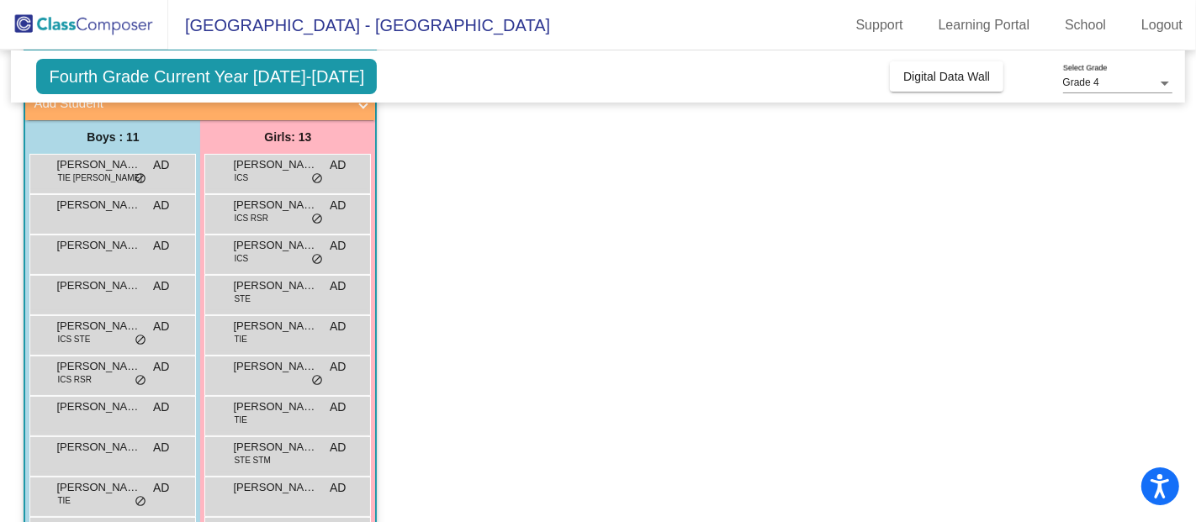
scroll to position [115, 0]
click at [302, 305] on div "[PERSON_NAME] STE AD lock do_not_disturb_alt" at bounding box center [287, 293] width 161 height 34
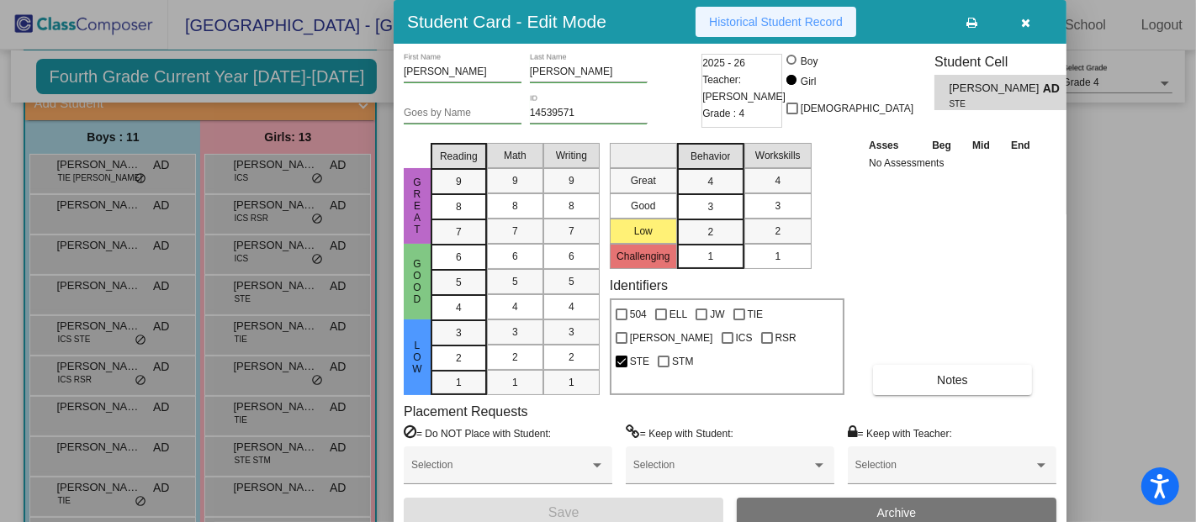
click at [838, 11] on button "Historical Student Record" at bounding box center [775, 22] width 161 height 30
click at [1033, 22] on button "button" at bounding box center [1026, 22] width 54 height 30
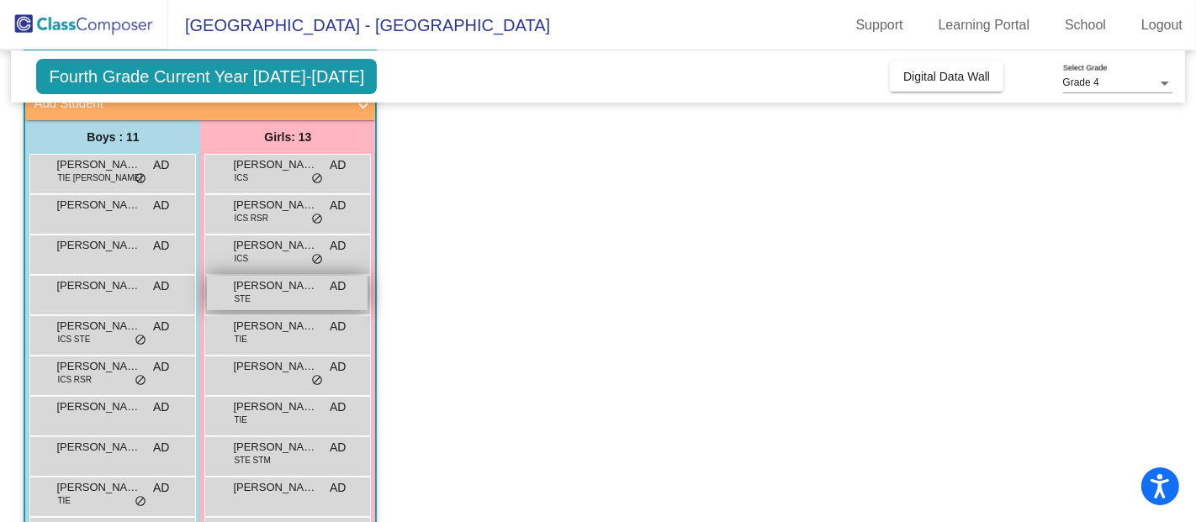
click at [269, 289] on span "[PERSON_NAME]" at bounding box center [275, 286] width 84 height 17
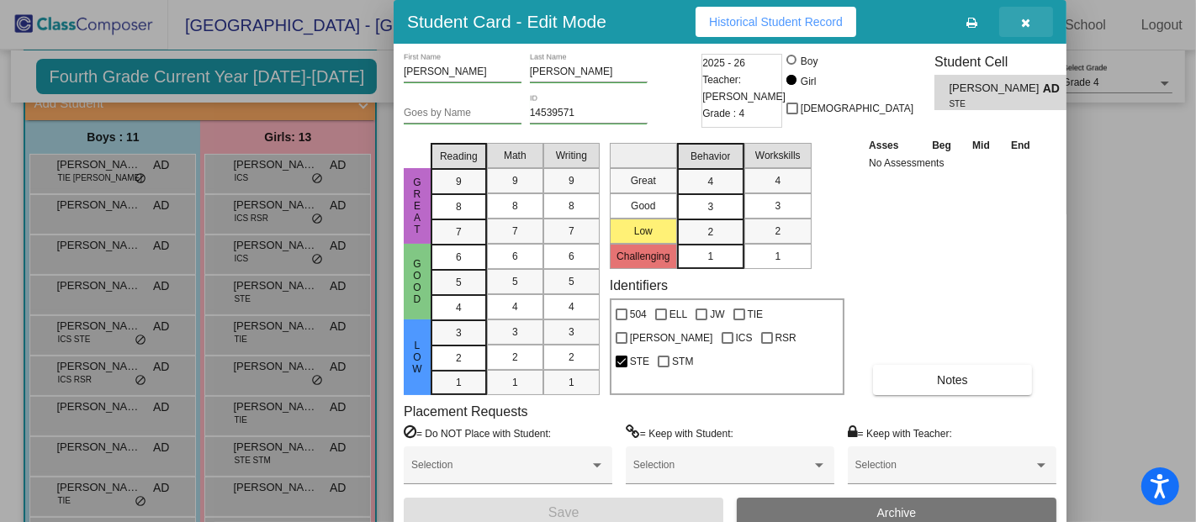
click at [1042, 19] on button "button" at bounding box center [1026, 22] width 54 height 30
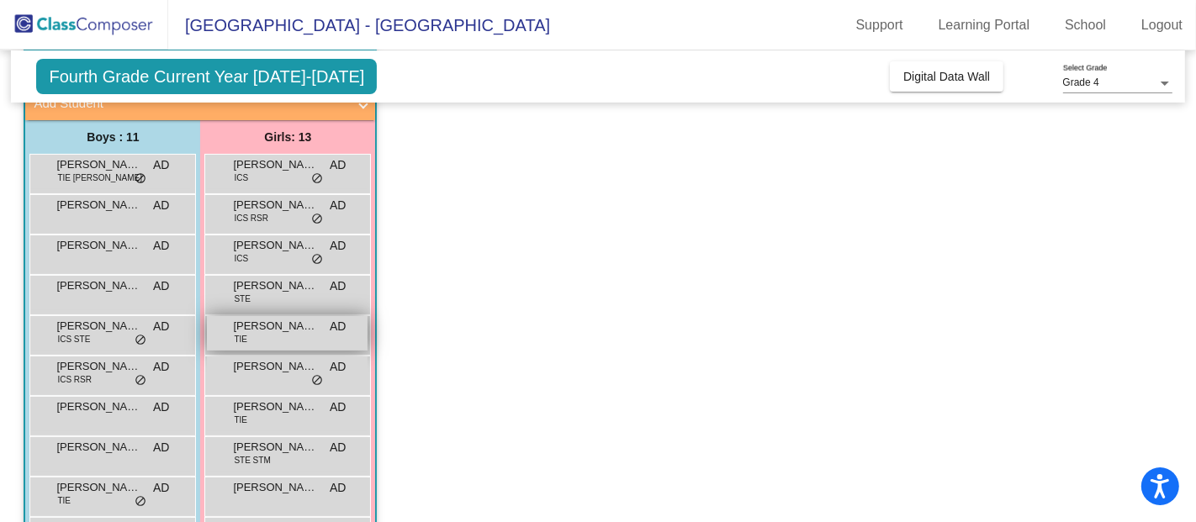
click at [290, 326] on span "[PERSON_NAME]" at bounding box center [275, 326] width 84 height 17
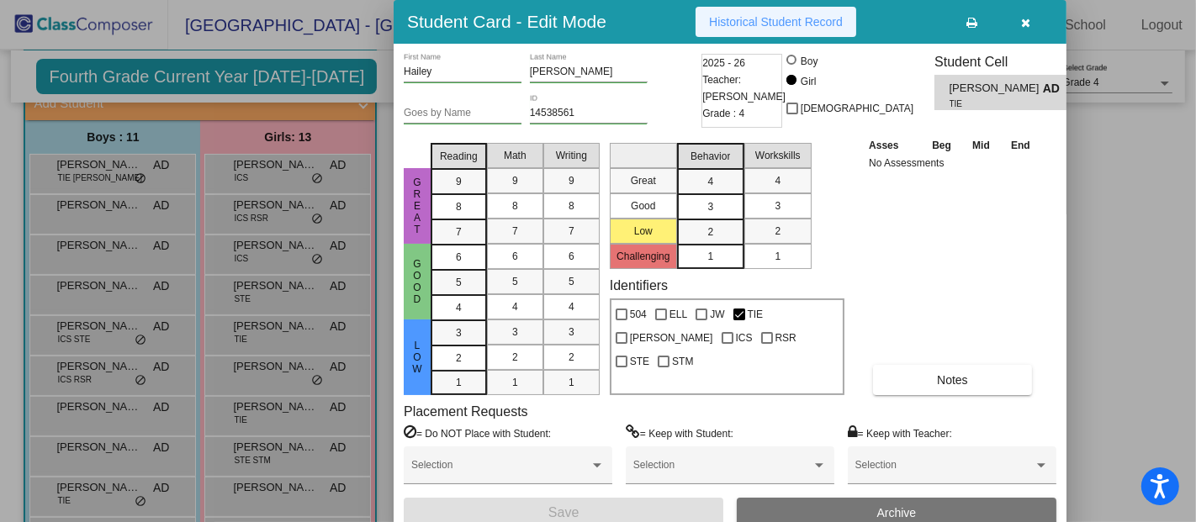
click at [769, 34] on button "Historical Student Record" at bounding box center [775, 22] width 161 height 30
click at [1023, 30] on button "button" at bounding box center [1026, 22] width 54 height 30
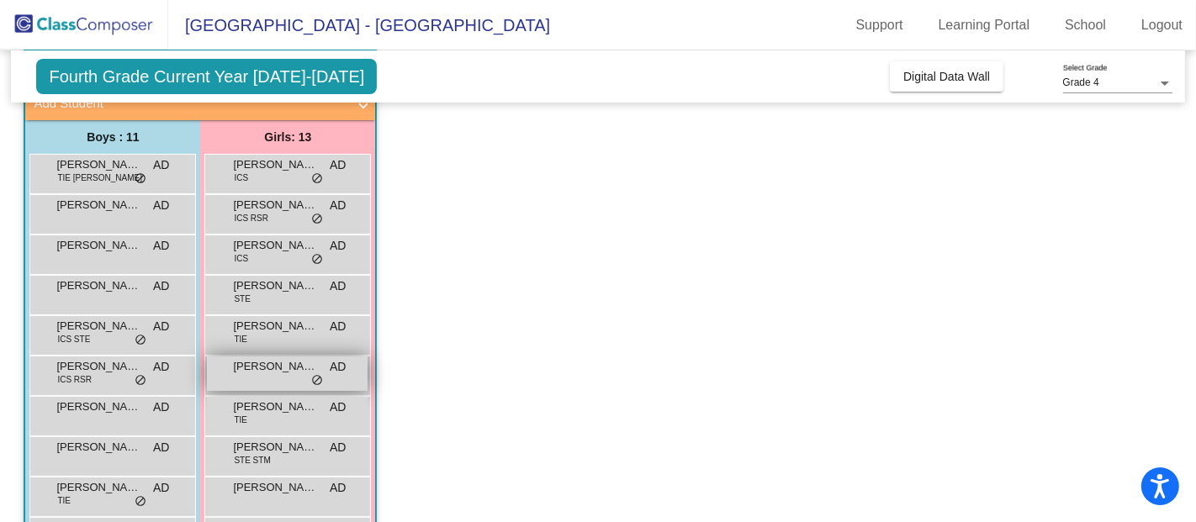
click at [267, 376] on div "[PERSON_NAME]-[PERSON_NAME] AD lock do_not_disturb_alt" at bounding box center [287, 374] width 161 height 34
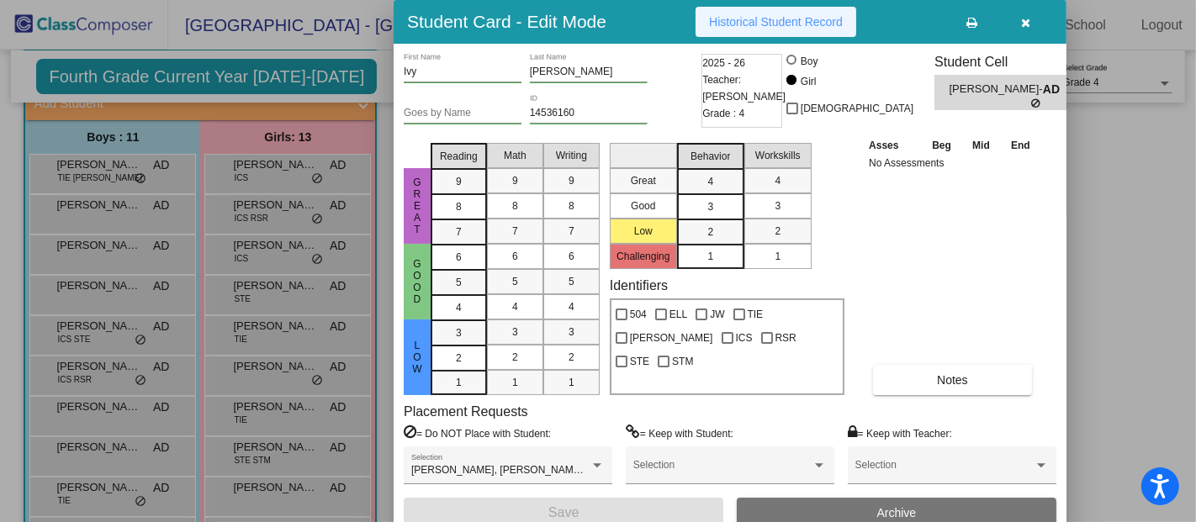
click at [764, 24] on span "Historical Student Record" at bounding box center [776, 21] width 134 height 13
click at [1026, 13] on button "button" at bounding box center [1026, 22] width 54 height 30
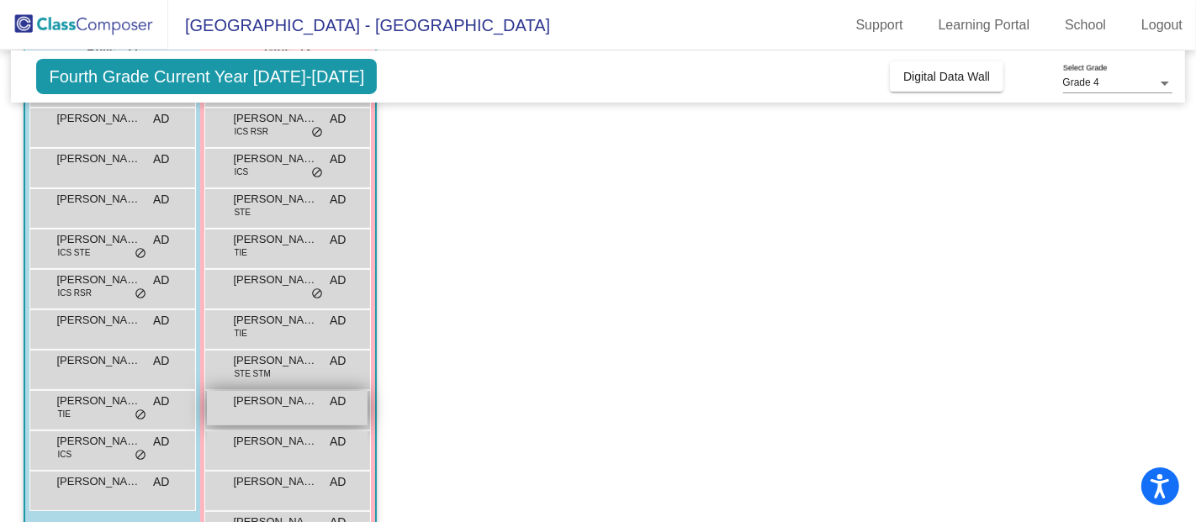
scroll to position [203, 0]
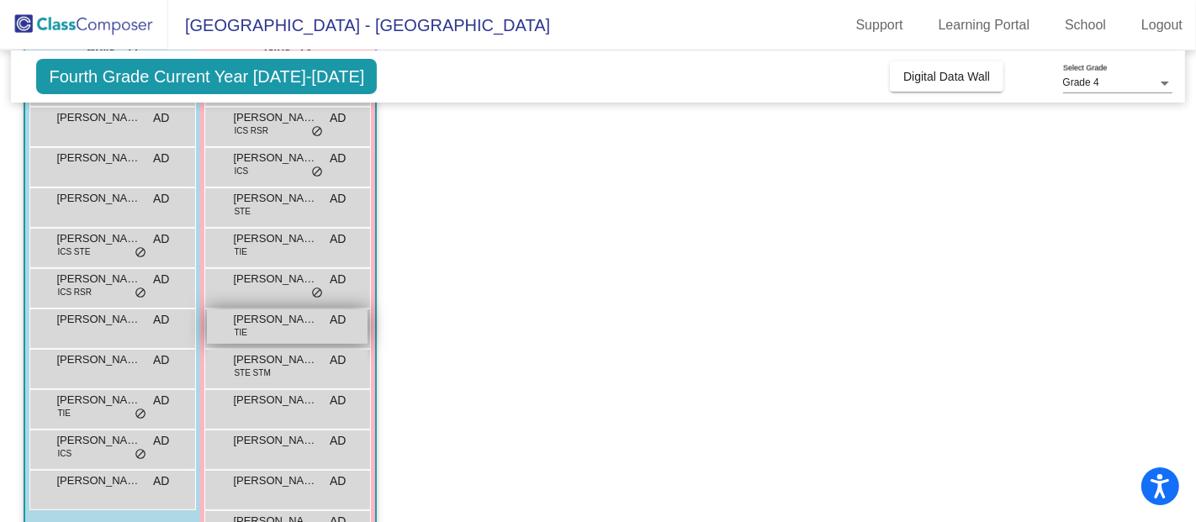
click at [282, 330] on div "[PERSON_NAME] TIE AD lock do_not_disturb_alt" at bounding box center [287, 326] width 161 height 34
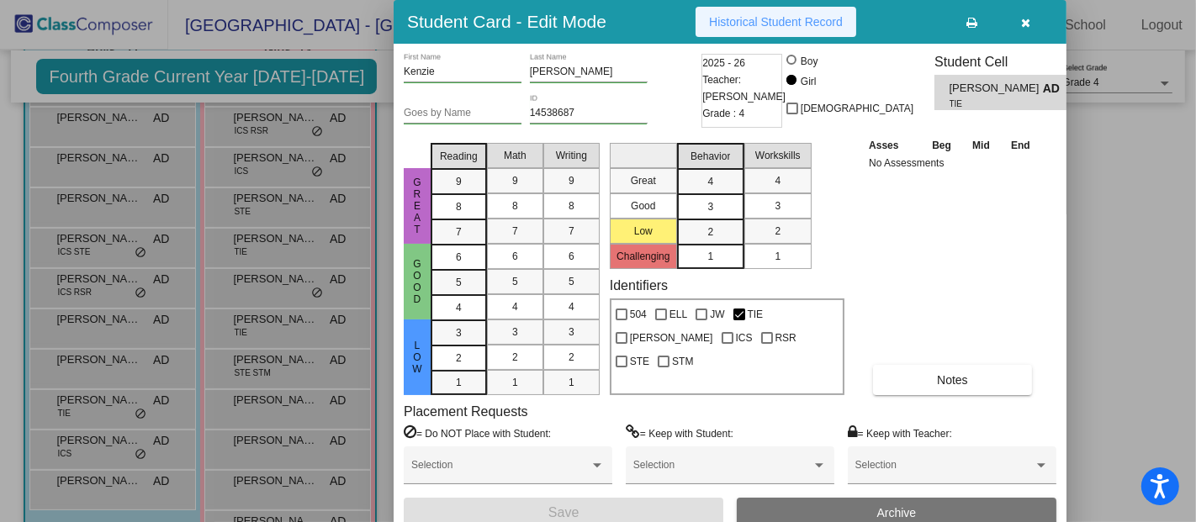
click at [775, 13] on button "Historical Student Record" at bounding box center [775, 22] width 161 height 30
